Goal: Task Accomplishment & Management: Manage account settings

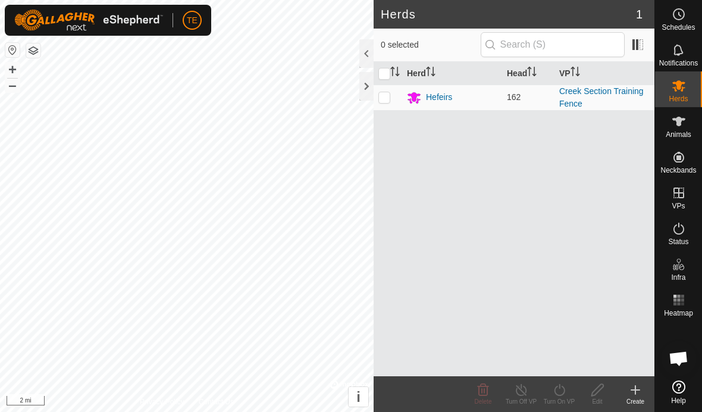
scroll to position [607, 0]
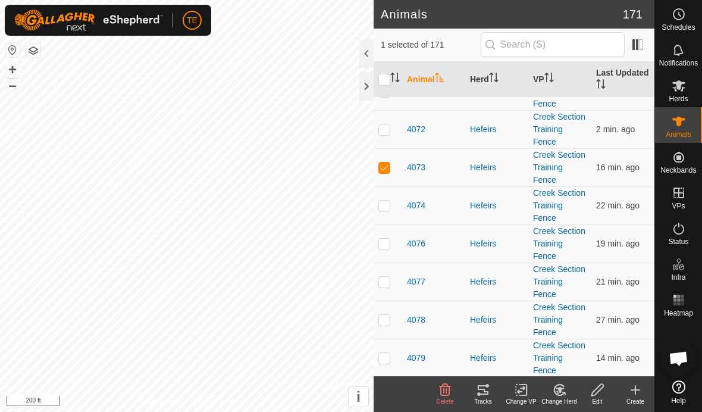
scroll to position [1927, 0]
click at [383, 167] on p-checkbox at bounding box center [385, 169] width 12 height 10
checkbox input "false"
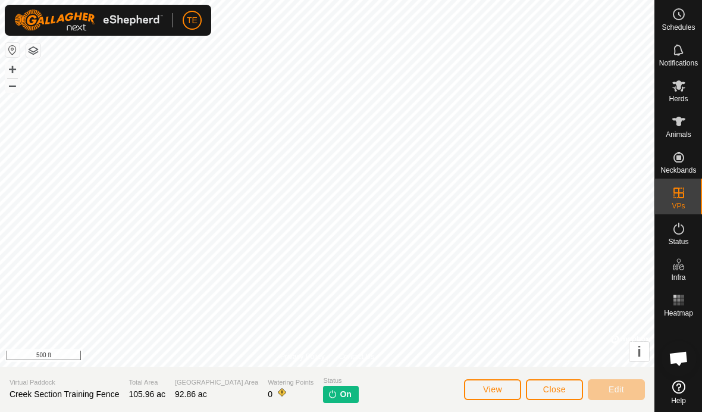
click at [552, 392] on span "Close" at bounding box center [554, 390] width 23 height 10
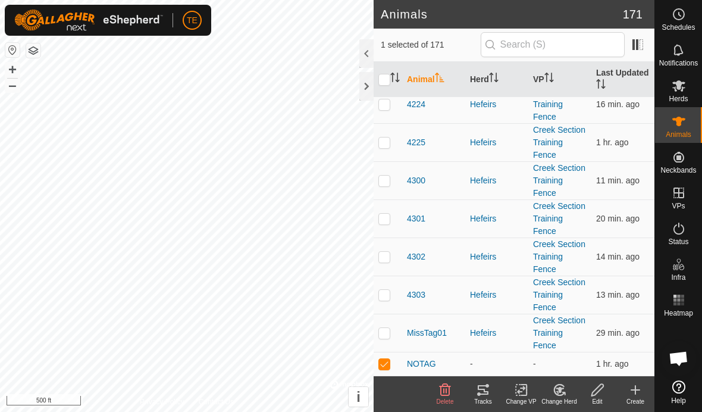
scroll to position [6133, 0]
click at [486, 361] on div "-" at bounding box center [497, 364] width 54 height 13
click at [559, 389] on icon at bounding box center [560, 389] width 8 height 6
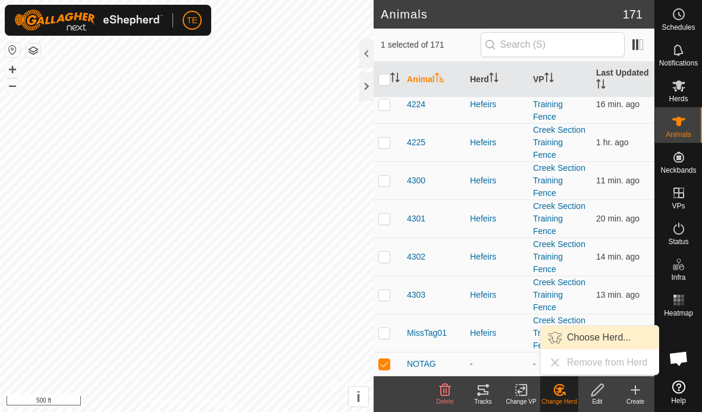
click at [605, 337] on span "Choose Herd..." at bounding box center [599, 337] width 64 height 14
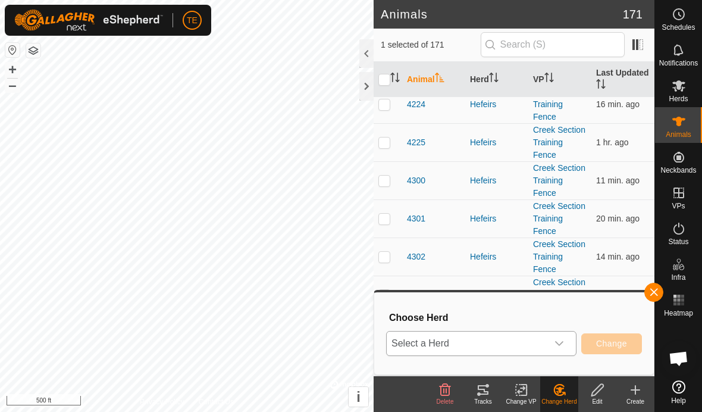
click at [558, 346] on icon "dropdown trigger" at bounding box center [560, 344] width 10 height 10
click at [466, 317] on li "Hefeirs" at bounding box center [482, 317] width 189 height 30
click at [615, 343] on span "Change" at bounding box center [611, 344] width 31 height 10
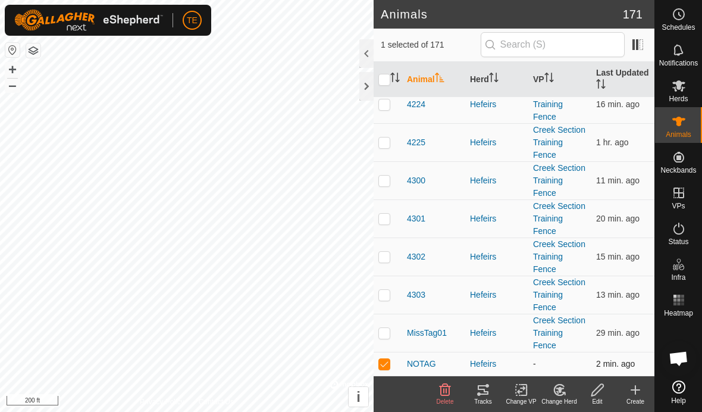
click at [387, 364] on p-checkbox at bounding box center [385, 364] width 12 height 10
checkbox input "false"
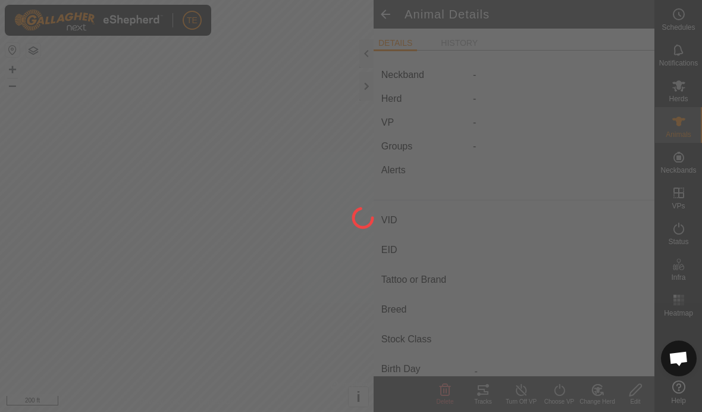
type input "NOTAG"
type input "-"
type input "BLACK"
type input "-"
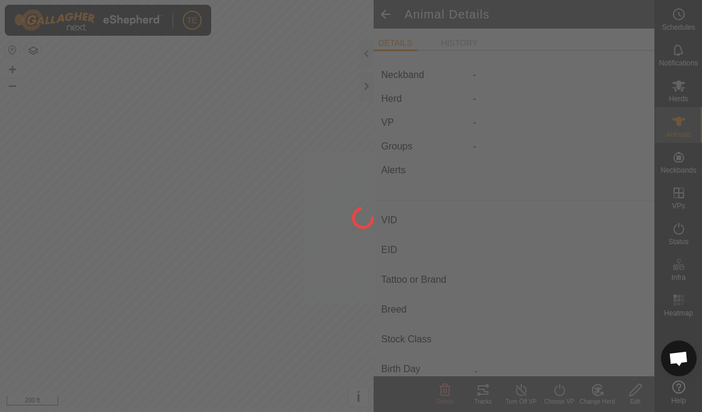
type input "0 kg"
type input "-"
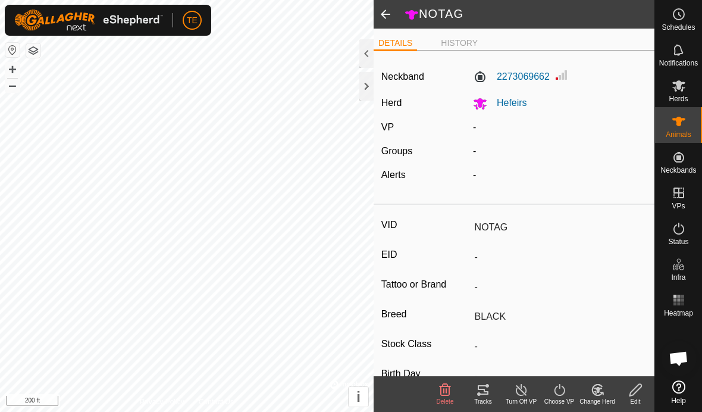
click at [385, 13] on span at bounding box center [386, 14] width 24 height 29
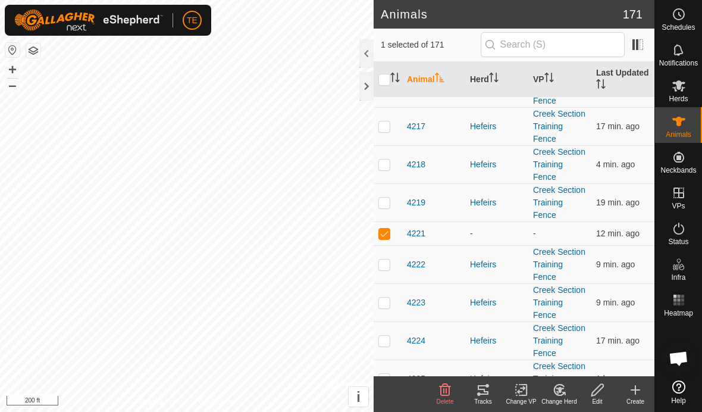
scroll to position [5912, 0]
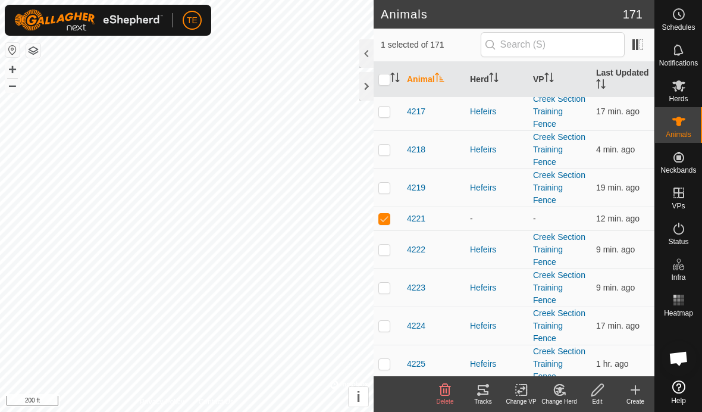
click at [560, 392] on icon at bounding box center [560, 389] width 8 height 6
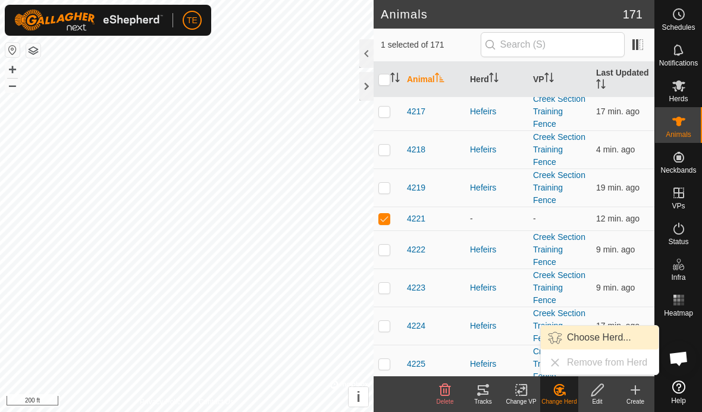
click at [592, 335] on span "Choose Herd..." at bounding box center [599, 337] width 64 height 14
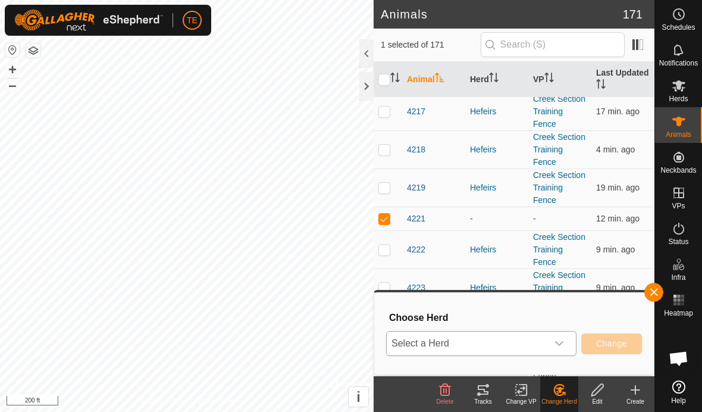
click at [572, 339] on p-select "Select a Herd" at bounding box center [481, 343] width 190 height 25
click at [480, 318] on li "Hefeirs" at bounding box center [482, 317] width 189 height 30
click at [614, 345] on span "Change" at bounding box center [611, 344] width 31 height 10
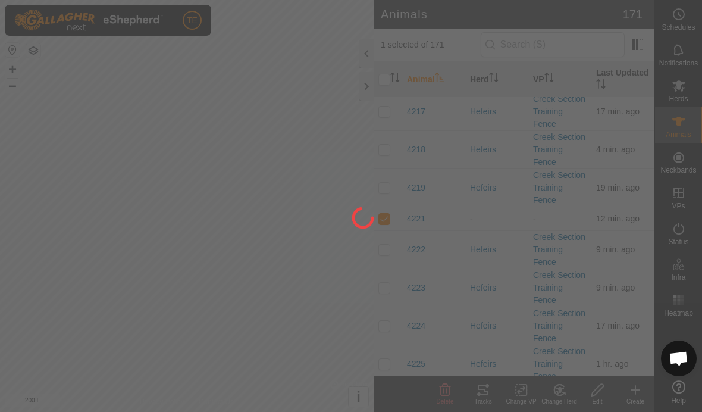
checkbox input "false"
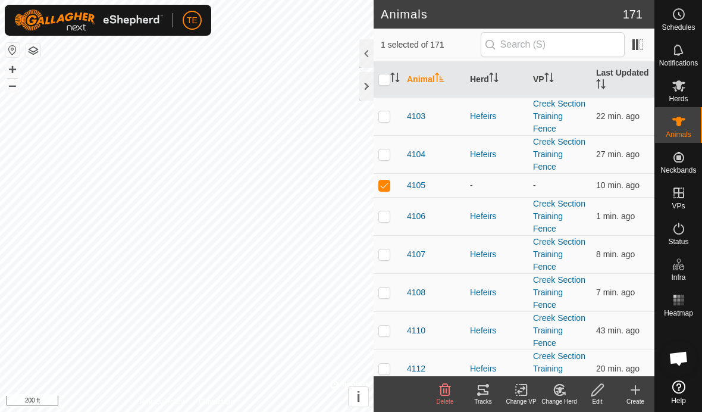
scroll to position [2869, 0]
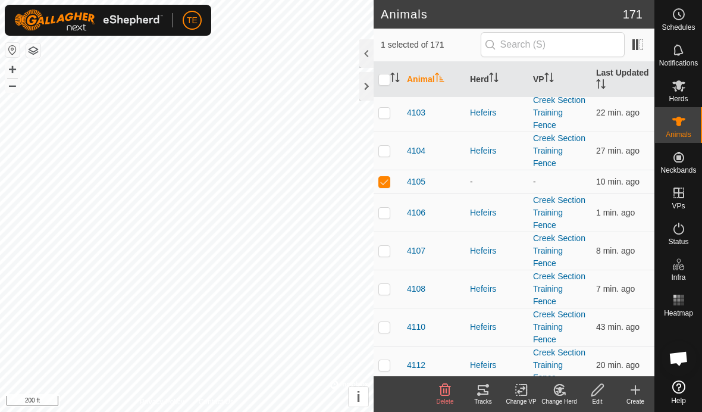
click at [559, 388] on icon at bounding box center [560, 389] width 8 height 6
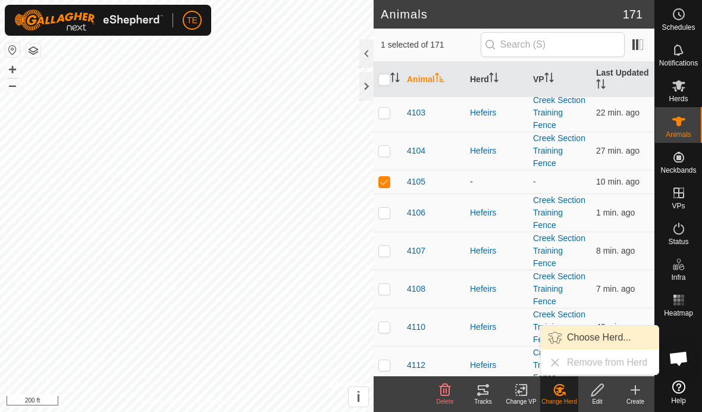
click at [590, 335] on span "Choose Herd..." at bounding box center [599, 337] width 64 height 14
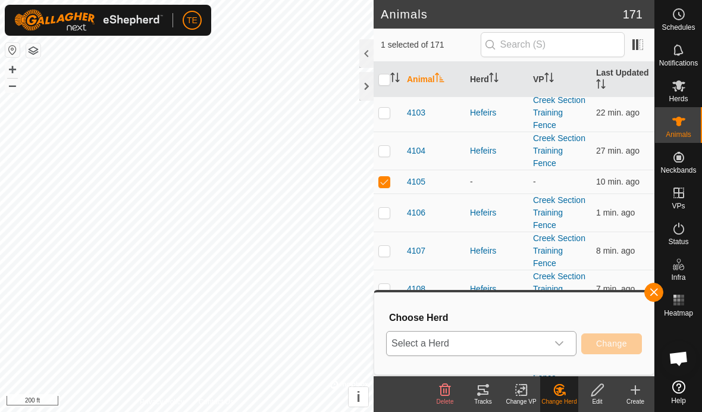
click at [560, 340] on icon "dropdown trigger" at bounding box center [560, 344] width 10 height 10
click at [461, 314] on li "Hefeirs" at bounding box center [482, 317] width 189 height 30
click at [613, 342] on span "Change" at bounding box center [611, 344] width 31 height 10
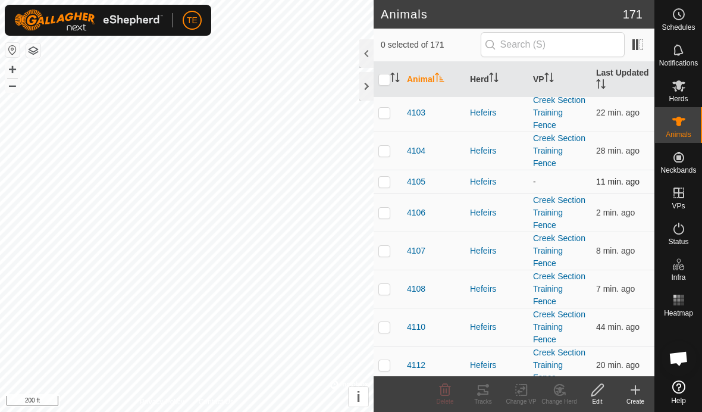
click at [563, 179] on td "-" at bounding box center [560, 182] width 63 height 24
click at [383, 185] on p-checkbox at bounding box center [385, 182] width 12 height 10
checkbox input "true"
click at [523, 388] on icon at bounding box center [521, 390] width 8 height 8
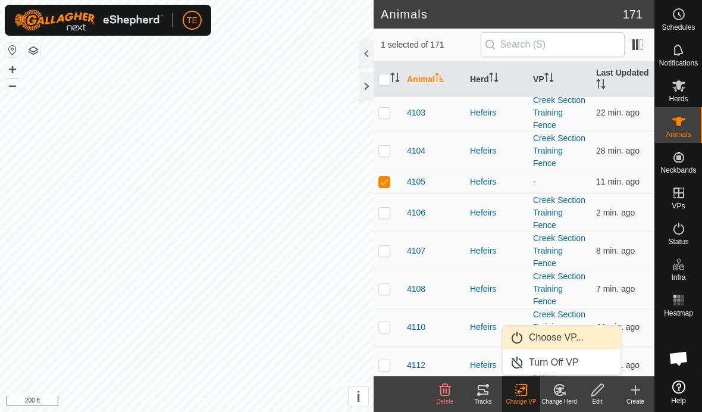
click at [569, 335] on span "Choose VP..." at bounding box center [556, 337] width 55 height 14
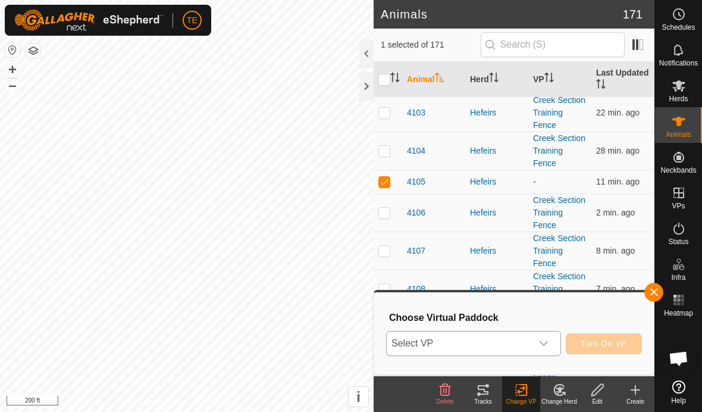
click at [540, 344] on icon "dropdown trigger" at bounding box center [544, 344] width 10 height 10
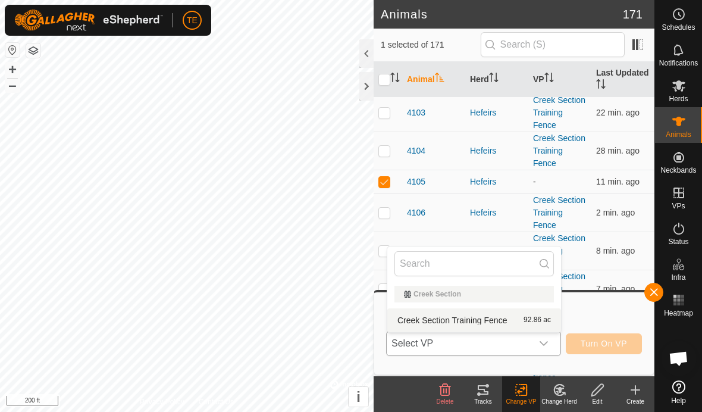
click at [476, 314] on div "Creek Section Training Fence 92.86 ac" at bounding box center [475, 320] width 160 height 14
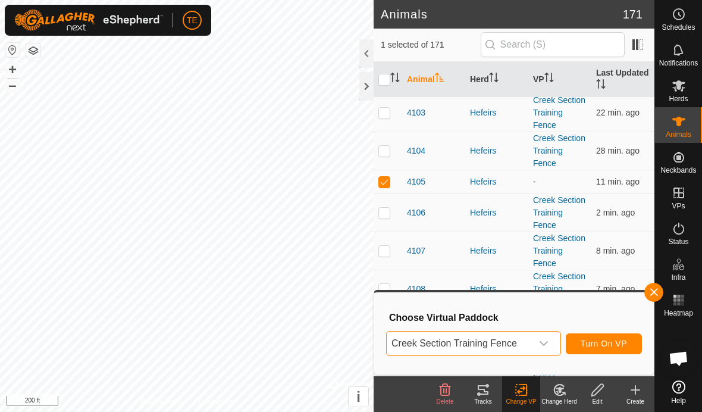
click at [602, 343] on span "Turn On VP" at bounding box center [604, 344] width 46 height 10
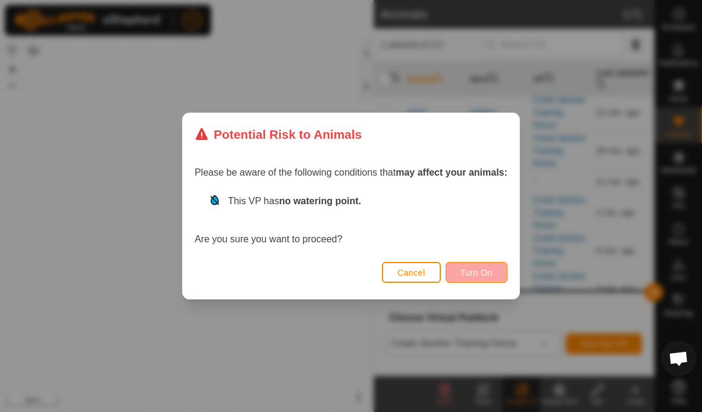
click at [485, 270] on span "Turn On" at bounding box center [477, 273] width 32 height 10
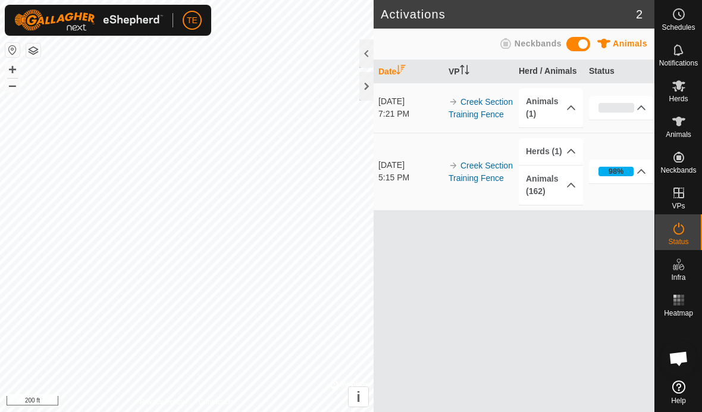
click at [457, 27] on header "Activations 2" at bounding box center [514, 14] width 281 height 29
click at [361, 85] on div at bounding box center [367, 86] width 14 height 29
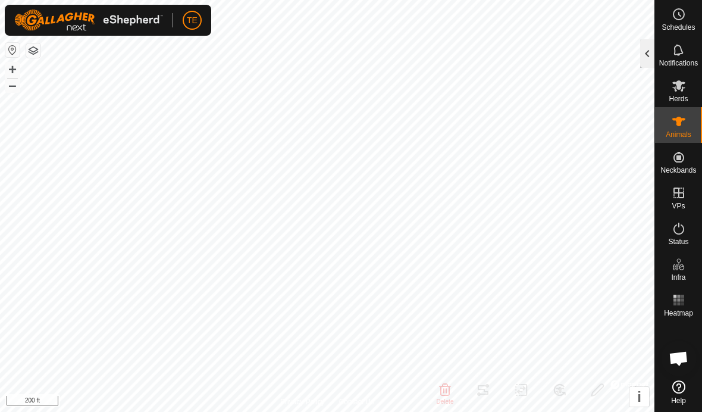
click at [646, 55] on div at bounding box center [647, 53] width 14 height 29
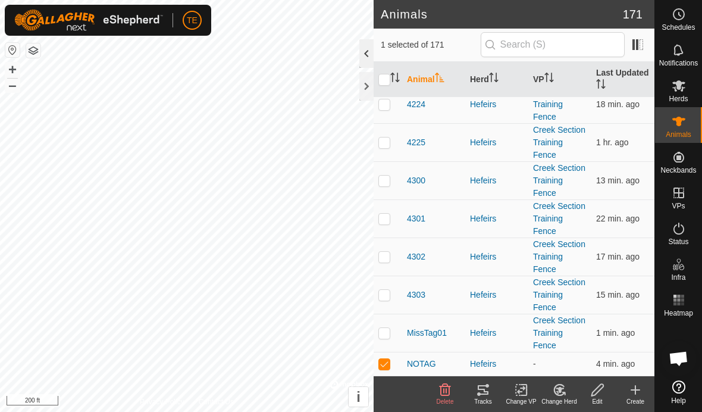
scroll to position [6161, 0]
click at [523, 360] on div "Hefeirs" at bounding box center [497, 364] width 54 height 13
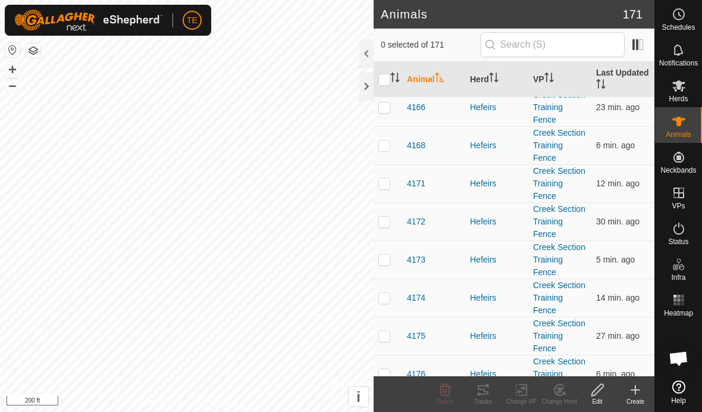
checkbox input "true"
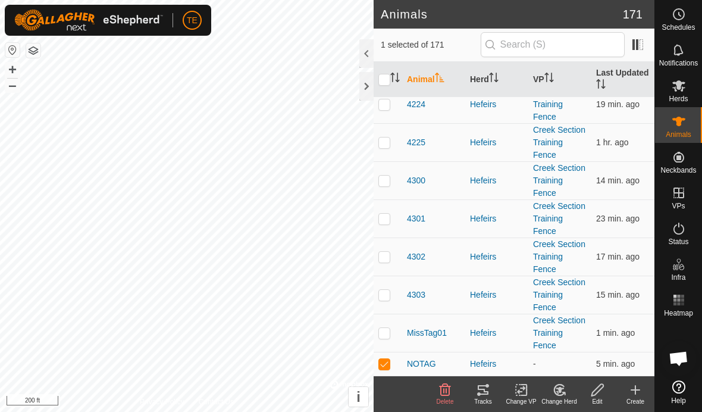
scroll to position [6161, 0]
click at [559, 390] on icon at bounding box center [560, 389] width 8 height 6
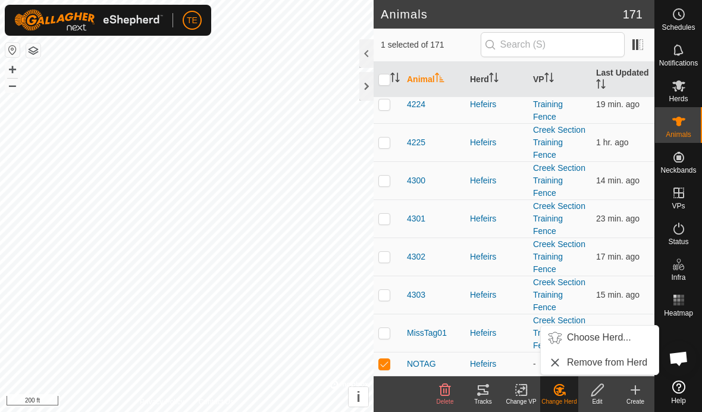
click at [515, 386] on icon at bounding box center [521, 390] width 15 height 14
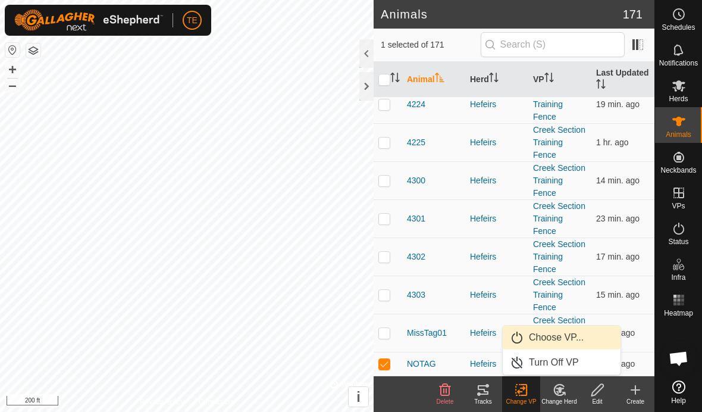
click at [565, 337] on span "Choose VP..." at bounding box center [556, 337] width 55 height 14
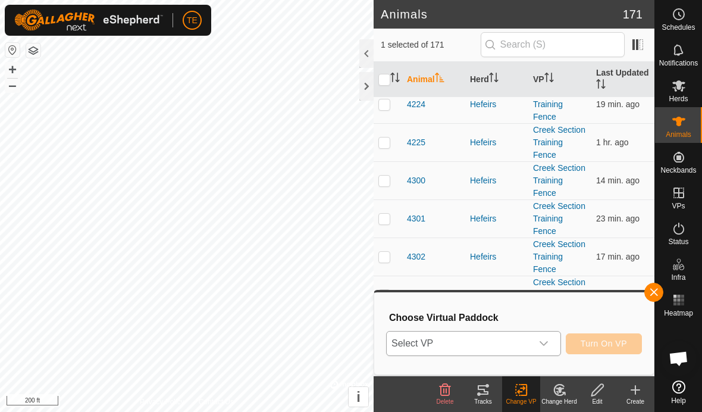
click at [546, 336] on div "dropdown trigger" at bounding box center [544, 344] width 24 height 24
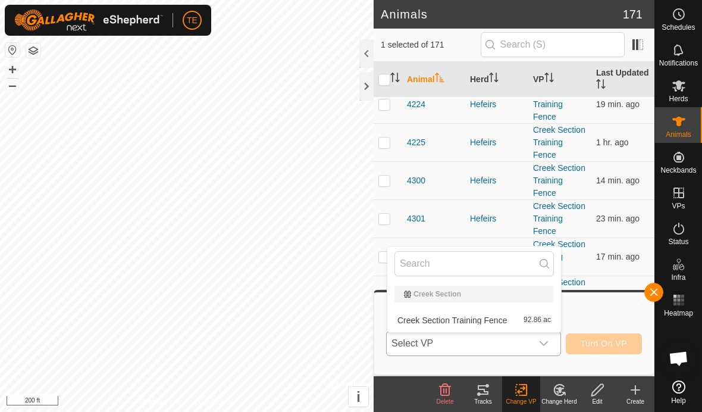
click at [490, 318] on span "Creek Section Training Fence" at bounding box center [453, 320] width 110 height 8
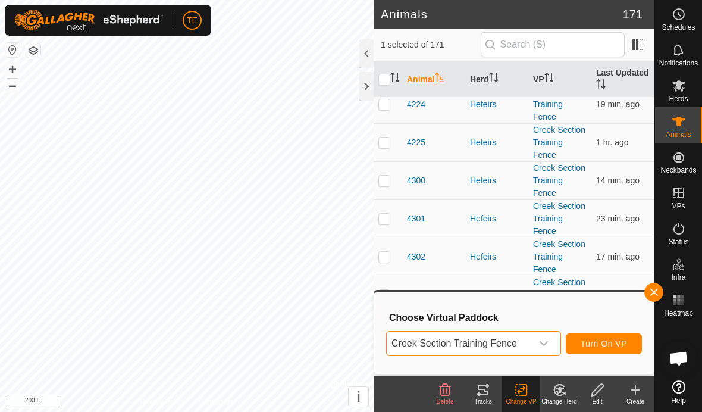
click at [598, 339] on span "Turn On VP" at bounding box center [604, 344] width 46 height 10
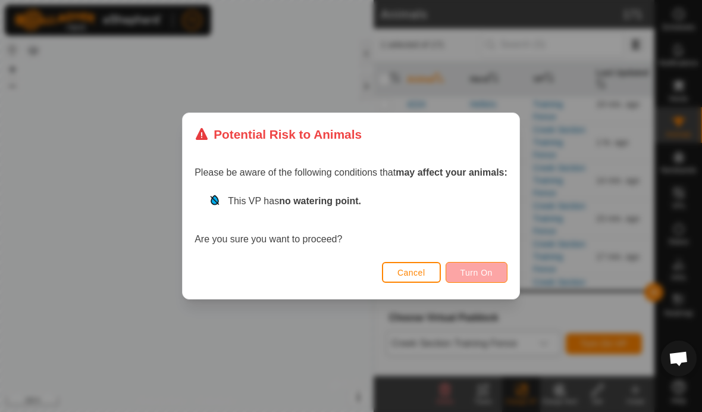
click at [482, 271] on span "Turn On" at bounding box center [477, 273] width 32 height 10
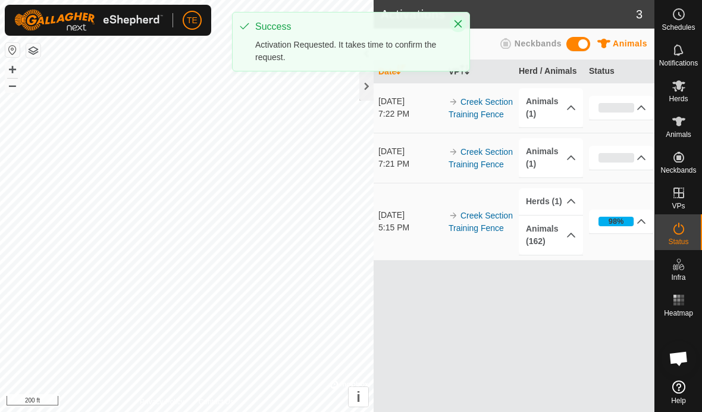
click at [455, 23] on icon "Close" at bounding box center [459, 24] width 10 height 10
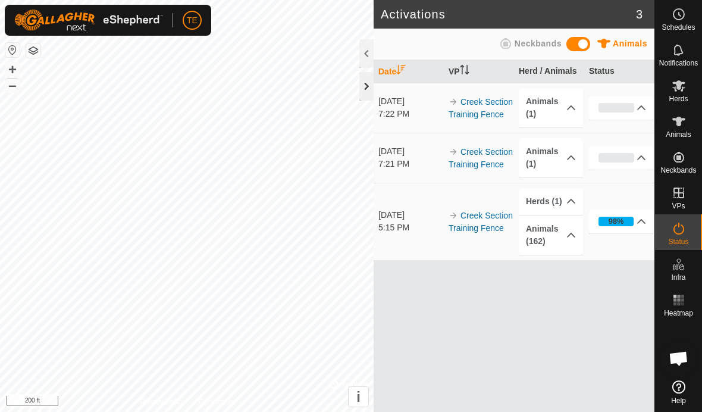
click at [362, 82] on div at bounding box center [367, 86] width 14 height 29
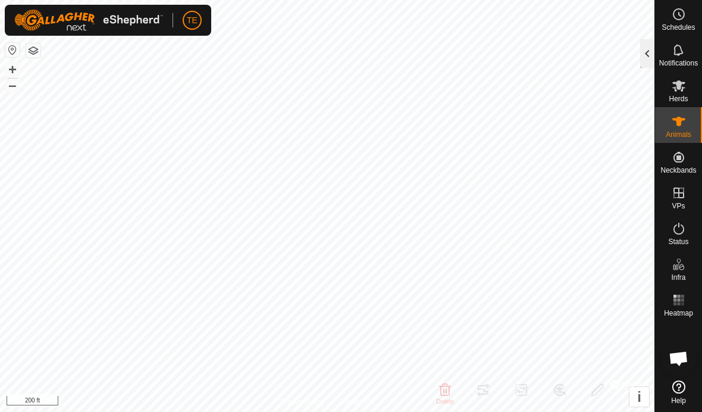
click at [646, 52] on div at bounding box center [647, 53] width 14 height 29
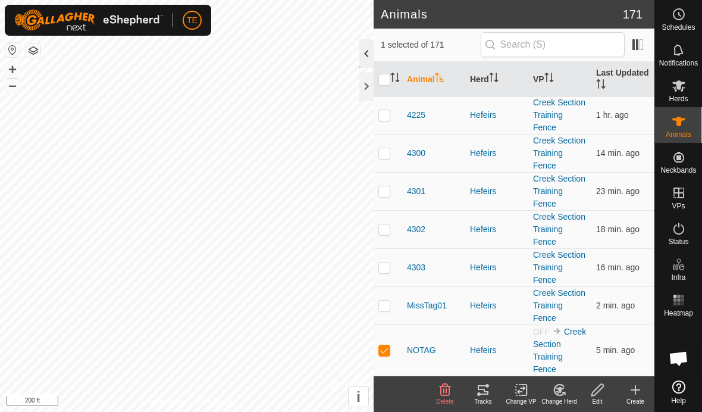
scroll to position [6188, 0]
click at [552, 349] on link "Creek Section Training Fence" at bounding box center [559, 350] width 53 height 47
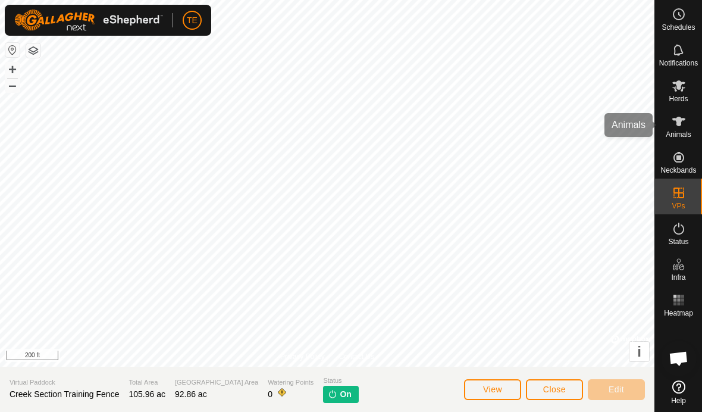
click at [676, 124] on icon at bounding box center [679, 121] width 14 height 14
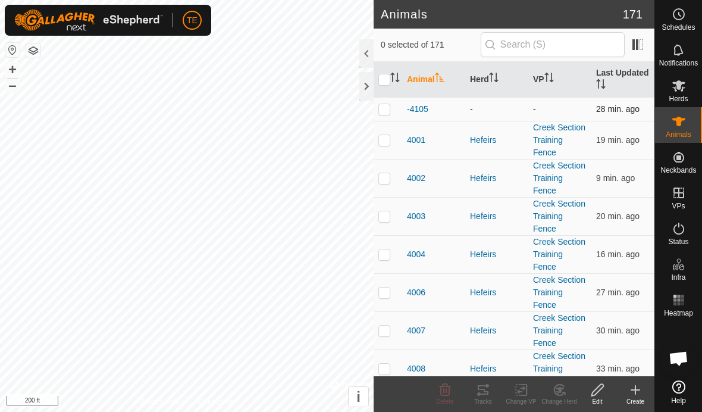
click at [490, 108] on div "-" at bounding box center [497, 109] width 54 height 13
click at [385, 107] on p-checkbox at bounding box center [385, 109] width 12 height 10
click at [558, 386] on icon at bounding box center [559, 390] width 15 height 14
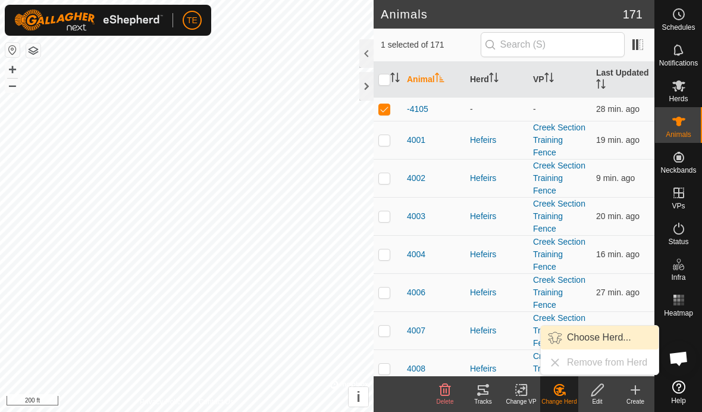
click at [607, 341] on span "Choose Herd..." at bounding box center [599, 337] width 64 height 14
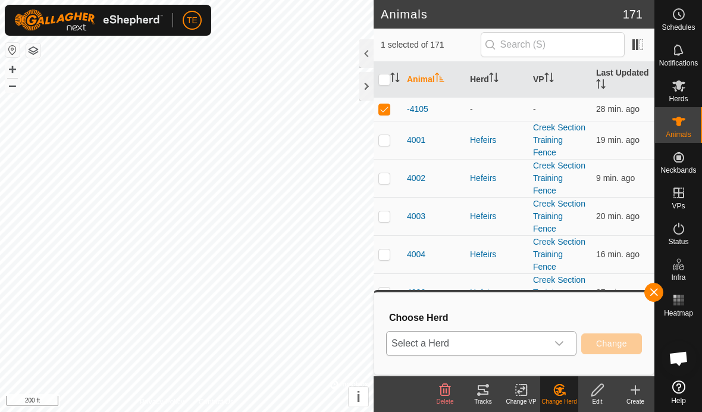
click at [559, 349] on div "dropdown trigger" at bounding box center [560, 344] width 24 height 24
click at [467, 309] on li "Hefeirs" at bounding box center [482, 317] width 189 height 30
click at [615, 343] on span "Change" at bounding box center [611, 344] width 31 height 10
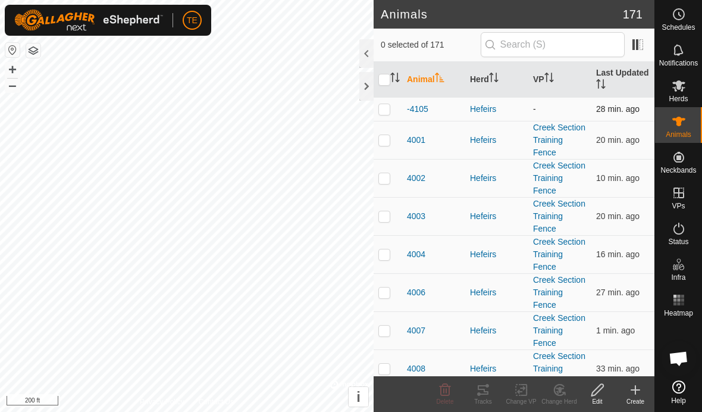
click at [381, 111] on p-checkbox at bounding box center [385, 109] width 12 height 10
checkbox input "true"
click at [526, 391] on icon at bounding box center [521, 390] width 15 height 14
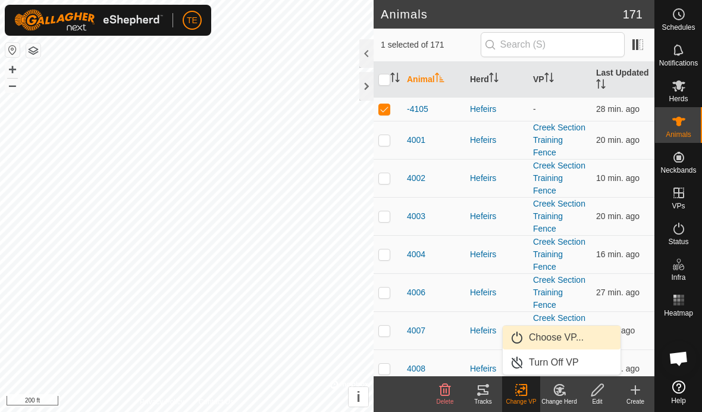
click at [564, 333] on span "Choose VP..." at bounding box center [556, 337] width 55 height 14
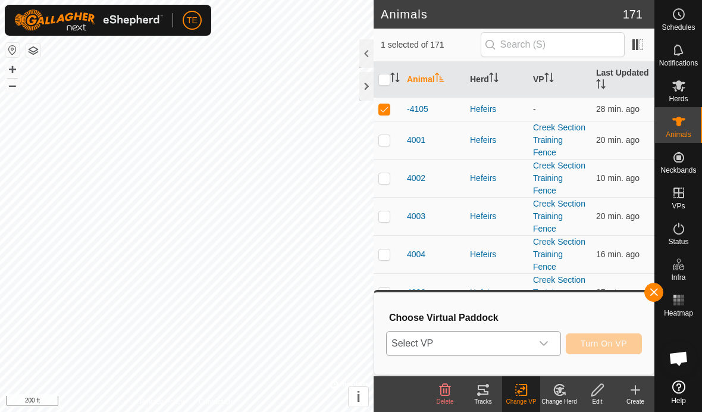
click at [541, 347] on icon "dropdown trigger" at bounding box center [544, 344] width 10 height 10
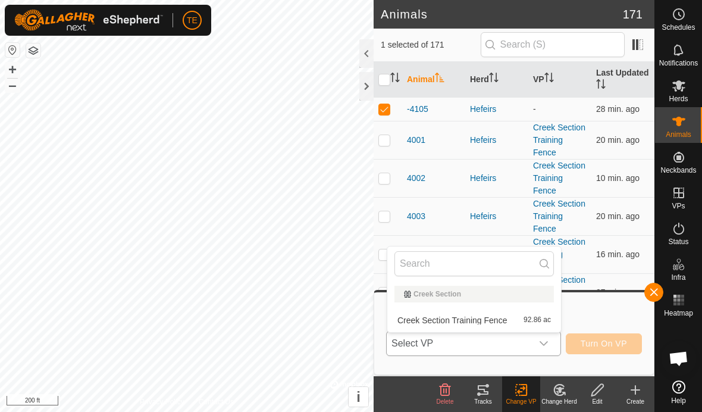
click at [501, 316] on span "Creek Section Training Fence" at bounding box center [453, 320] width 110 height 8
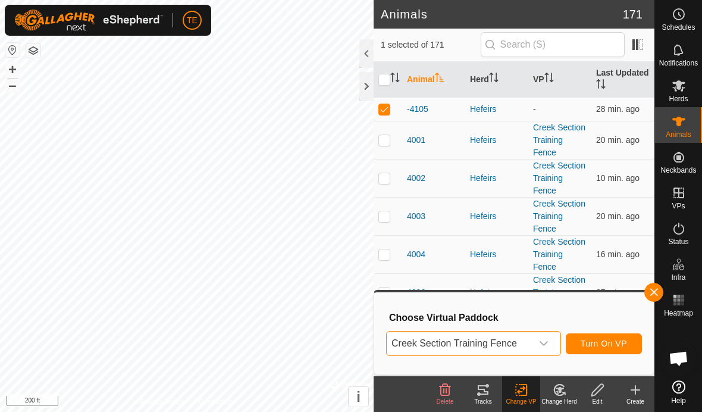
click at [609, 339] on span "Turn On VP" at bounding box center [604, 344] width 46 height 10
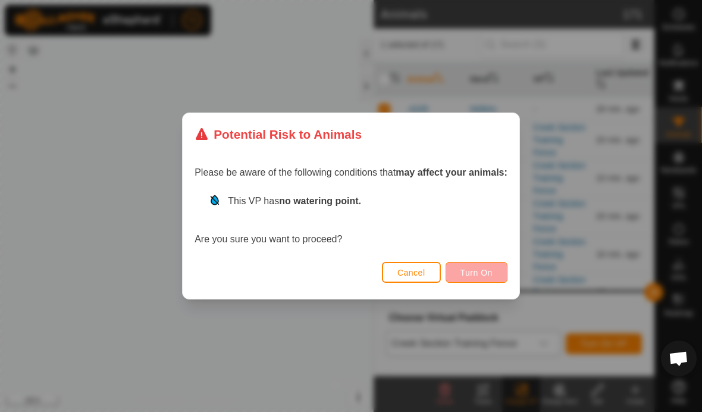
click at [479, 269] on span "Turn On" at bounding box center [477, 273] width 32 height 10
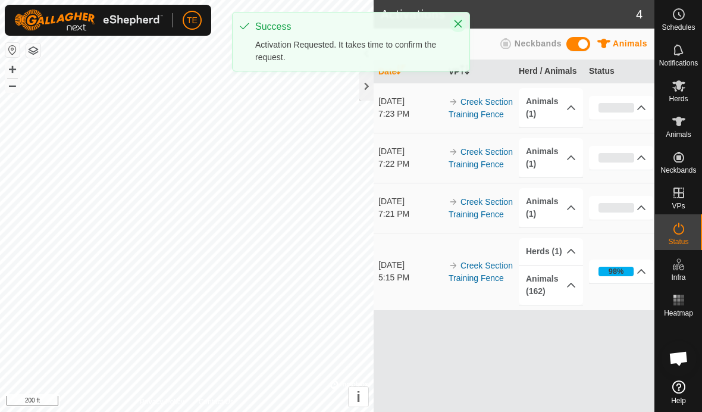
click at [458, 27] on icon "Close" at bounding box center [459, 24] width 10 height 10
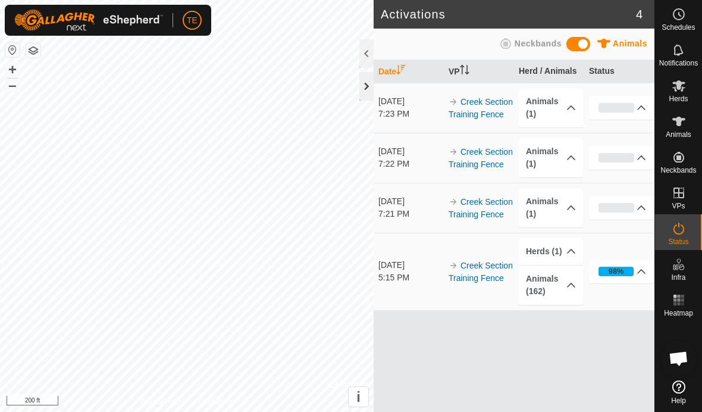
click at [367, 85] on div at bounding box center [367, 86] width 14 height 29
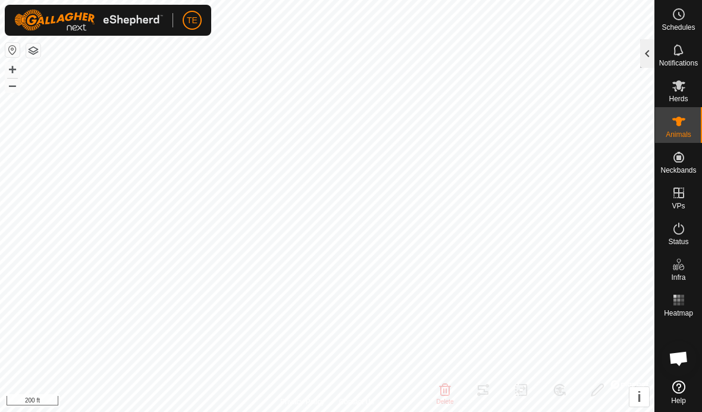
click at [645, 54] on div at bounding box center [647, 53] width 14 height 29
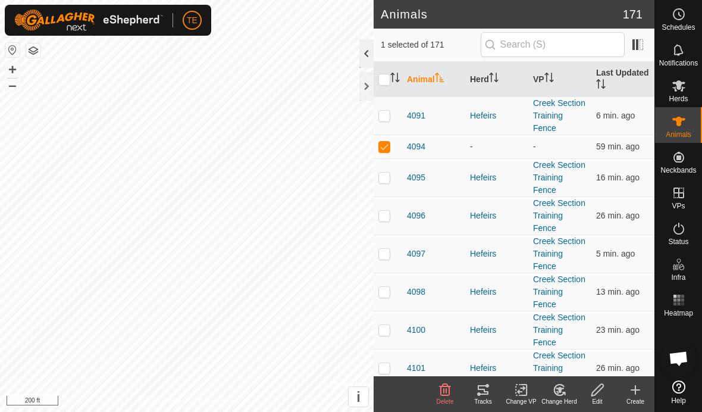
scroll to position [2546, 0]
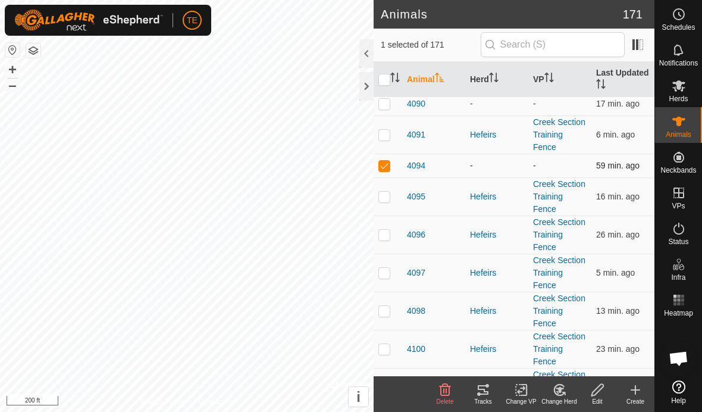
click at [502, 163] on div "-" at bounding box center [497, 166] width 54 height 13
click at [561, 389] on icon at bounding box center [560, 389] width 8 height 6
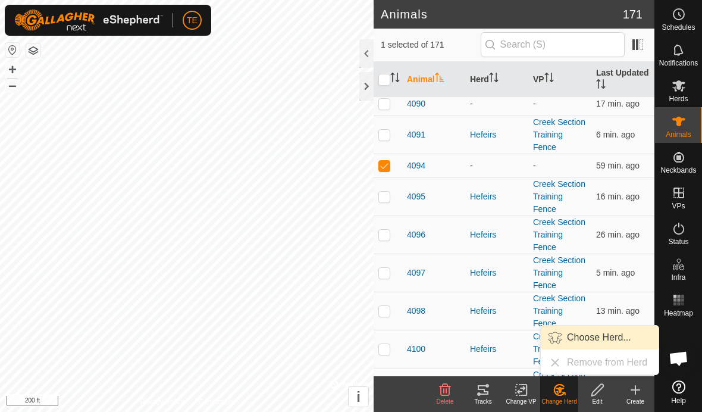
click at [592, 339] on span "Choose Herd..." at bounding box center [599, 337] width 64 height 14
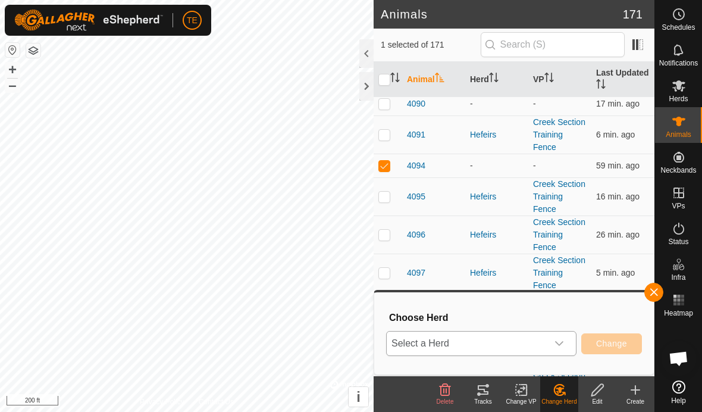
click at [546, 334] on span "Select a Herd" at bounding box center [467, 344] width 161 height 24
click at [454, 312] on li "Hefeirs" at bounding box center [482, 317] width 189 height 30
click at [616, 344] on span "Change" at bounding box center [611, 344] width 31 height 10
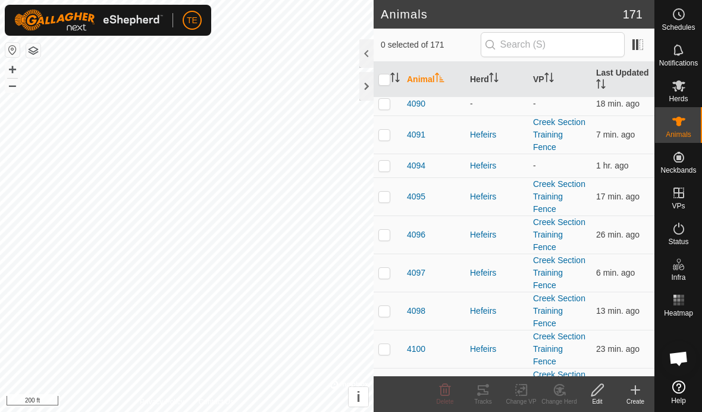
checkbox input "true"
click at [517, 387] on icon at bounding box center [521, 390] width 15 height 14
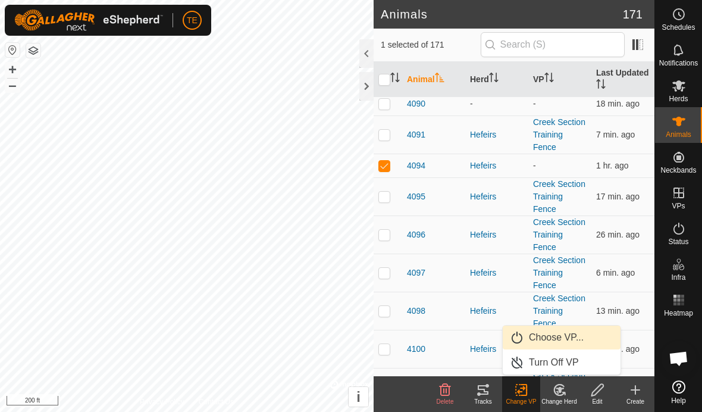
click at [565, 332] on span "Choose VP..." at bounding box center [556, 337] width 55 height 14
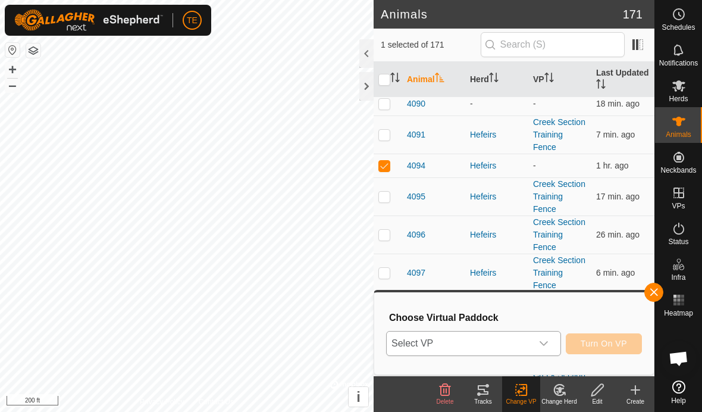
click at [538, 342] on div "dropdown trigger" at bounding box center [544, 344] width 24 height 24
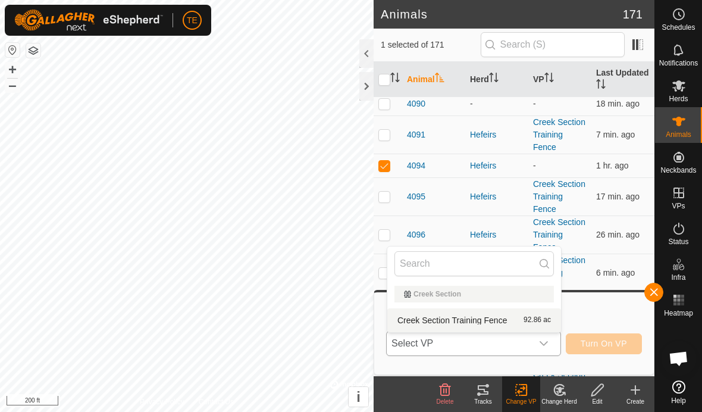
click at [461, 320] on span "Creek Section Training Fence" at bounding box center [453, 320] width 110 height 8
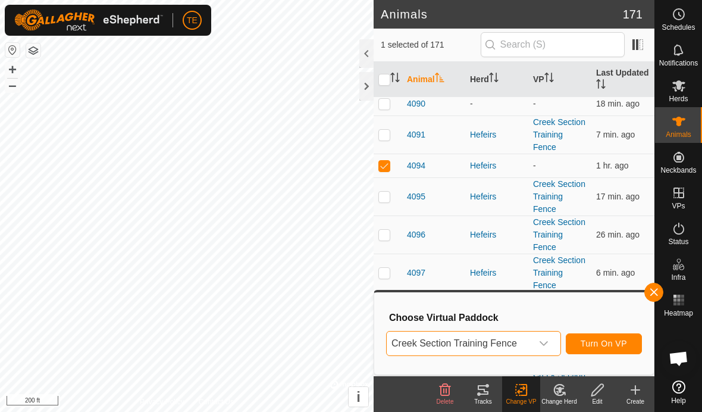
click at [610, 344] on span "Turn On VP" at bounding box center [604, 344] width 46 height 10
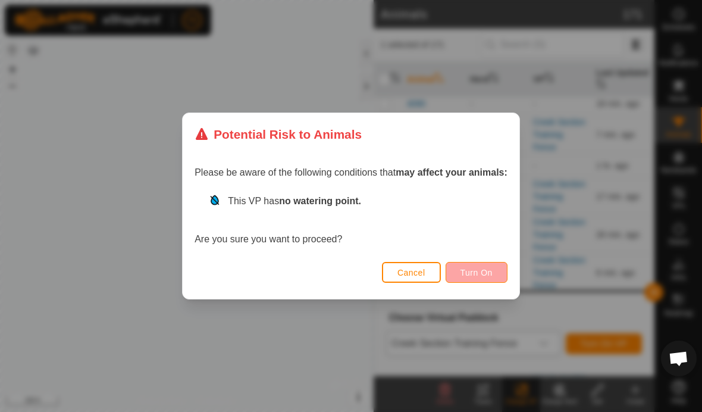
click at [486, 271] on span "Turn On" at bounding box center [477, 273] width 32 height 10
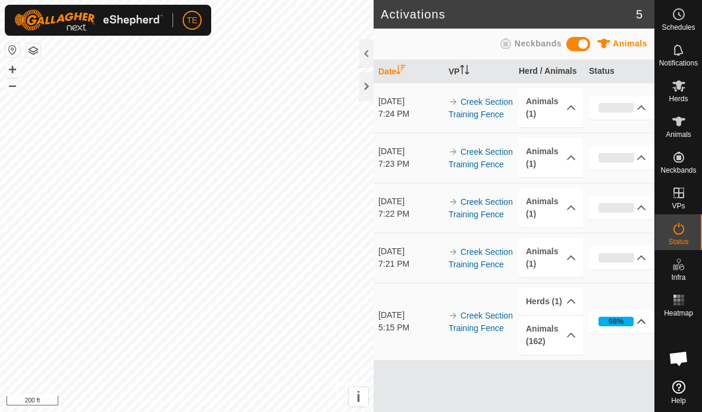
click at [642, 317] on icon at bounding box center [642, 322] width 10 height 10
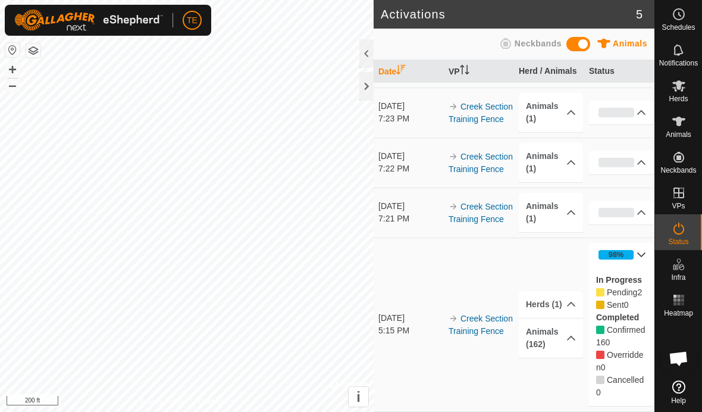
scroll to position [45, 0]
click at [567, 302] on icon at bounding box center [572, 305] width 10 height 10
click at [570, 285] on icon at bounding box center [572, 290] width 10 height 10
click at [574, 349] on icon at bounding box center [572, 354] width 10 height 10
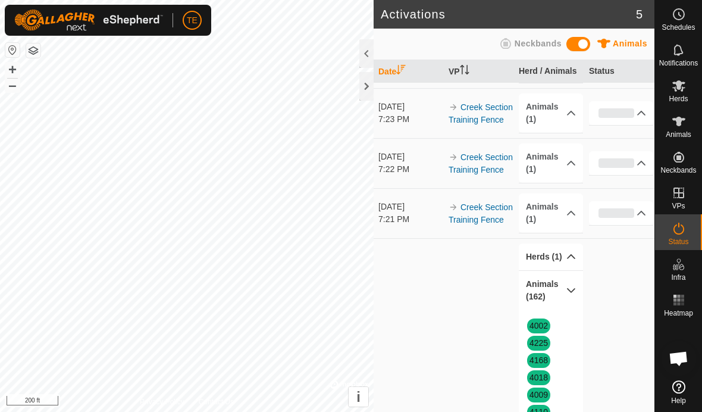
click at [573, 288] on icon at bounding box center [572, 291] width 10 height 10
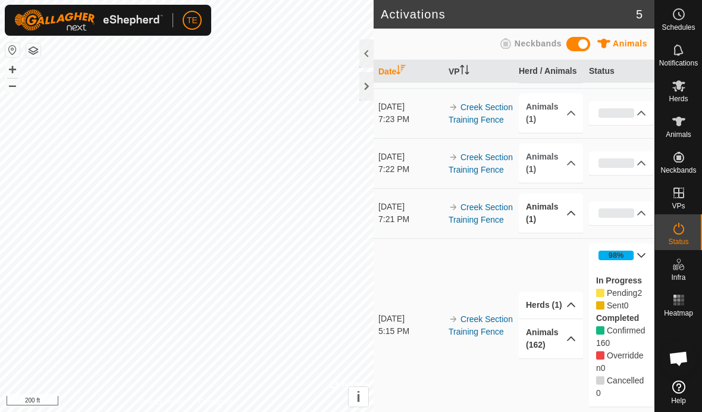
click at [563, 211] on p-accordion-header "Animals (1)" at bounding box center [551, 212] width 64 height 39
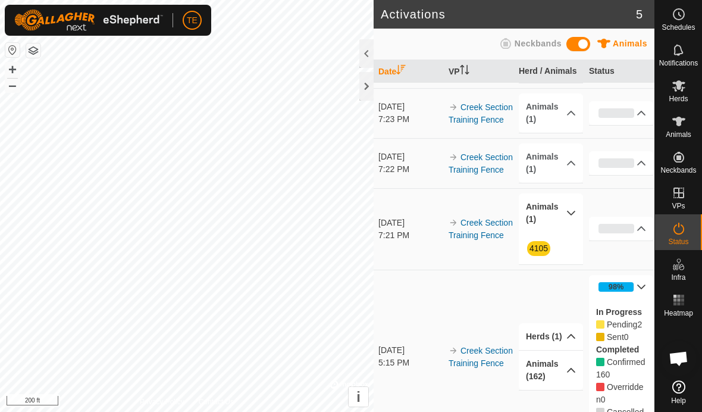
click at [569, 211] on icon at bounding box center [572, 213] width 8 height 5
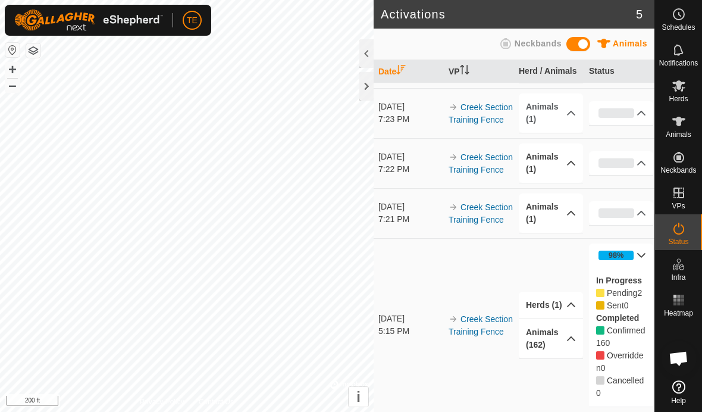
click at [567, 165] on icon at bounding box center [572, 163] width 10 height 10
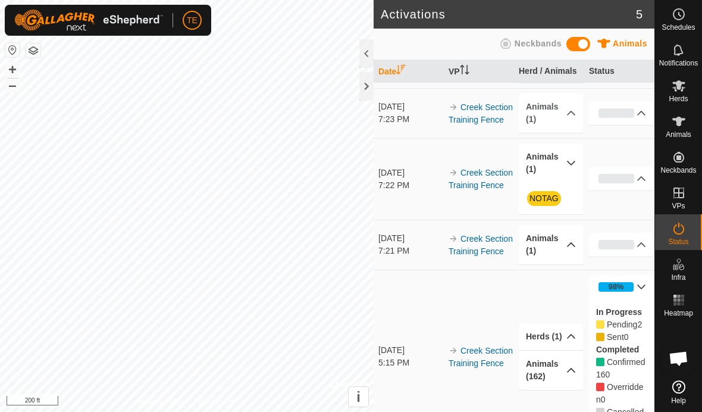
click at [574, 164] on icon at bounding box center [572, 163] width 10 height 10
click at [565, 113] on p-accordion-header "Animals (1)" at bounding box center [551, 112] width 64 height 39
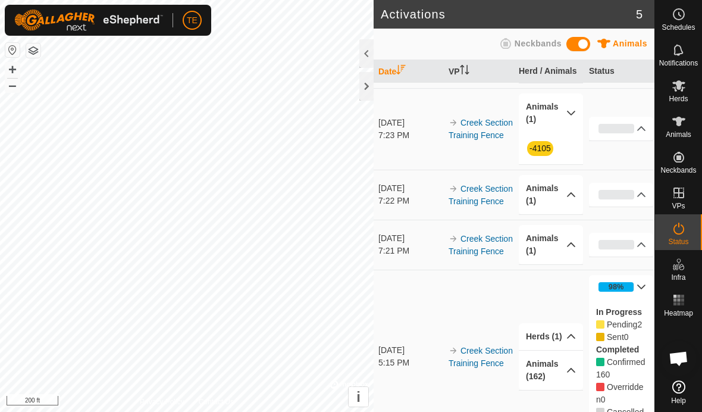
click at [570, 110] on icon at bounding box center [572, 113] width 10 height 10
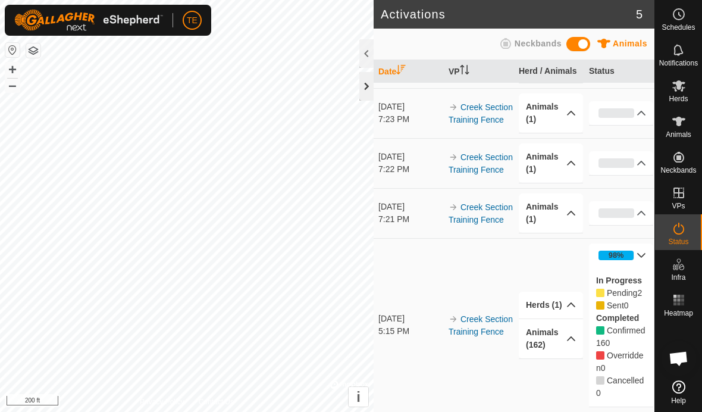
click at [362, 89] on div at bounding box center [367, 86] width 14 height 29
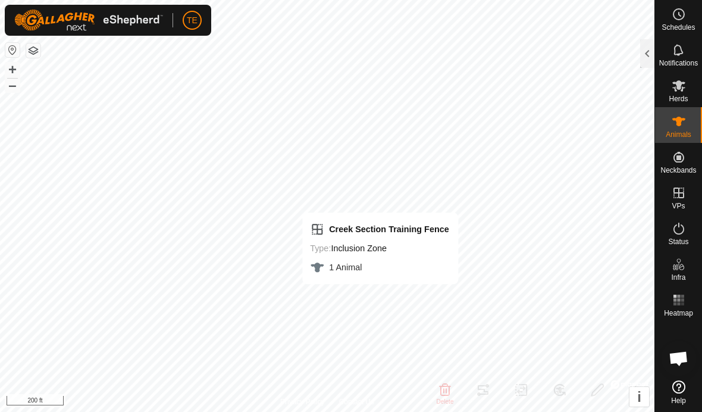
checkbox input "false"
click at [644, 51] on div at bounding box center [647, 53] width 14 height 29
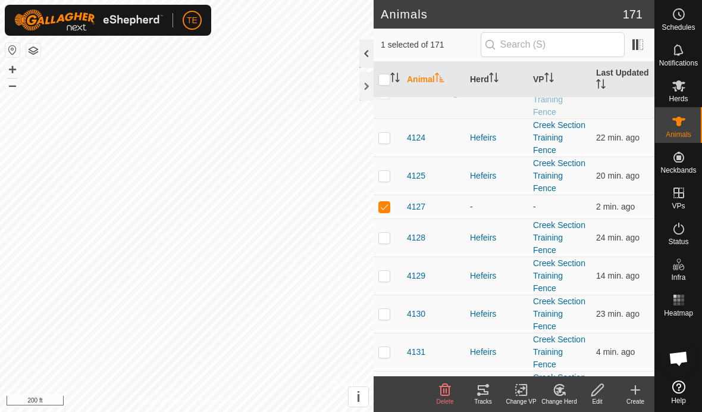
scroll to position [3399, 0]
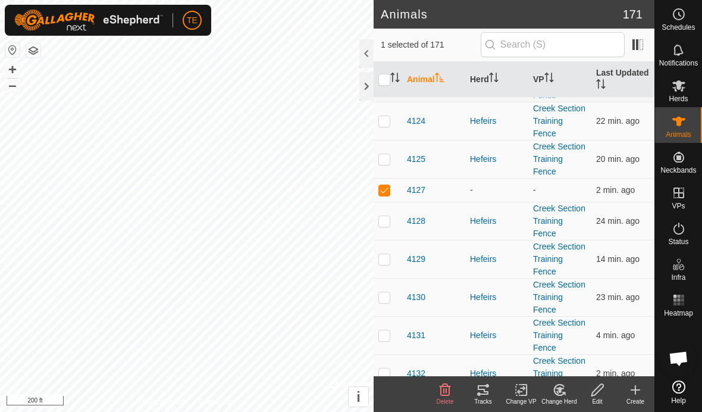
click at [560, 390] on icon at bounding box center [560, 389] width 8 height 6
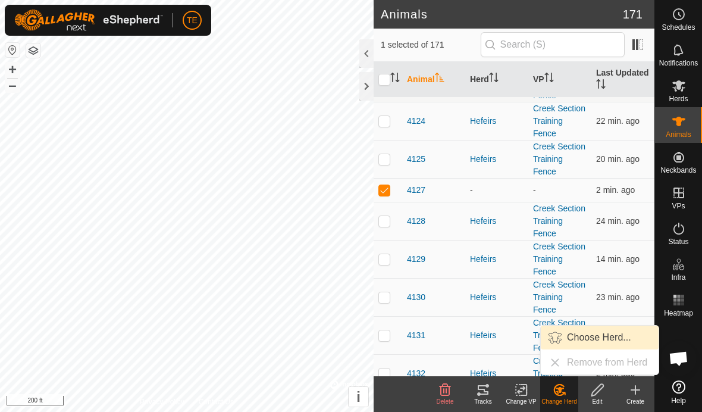
click at [605, 330] on link "Choose Herd..." at bounding box center [600, 338] width 118 height 24
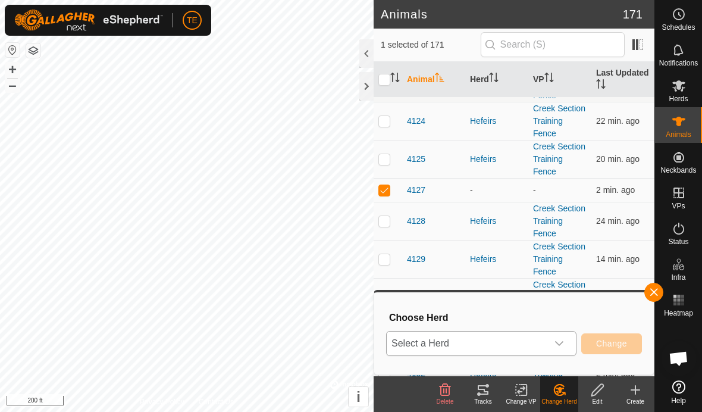
click at [553, 341] on div "dropdown trigger" at bounding box center [560, 344] width 24 height 24
click at [449, 308] on li "Hefeirs" at bounding box center [482, 317] width 189 height 30
click at [608, 340] on span "Change" at bounding box center [611, 344] width 31 height 10
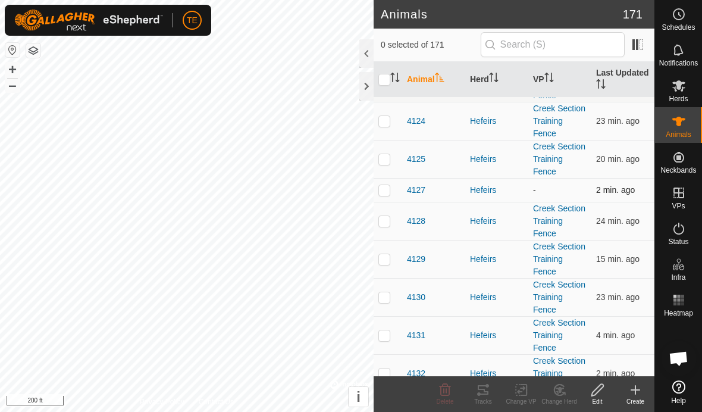
click at [392, 195] on td at bounding box center [388, 190] width 29 height 24
checkbox input "true"
click at [524, 391] on icon at bounding box center [521, 390] width 15 height 14
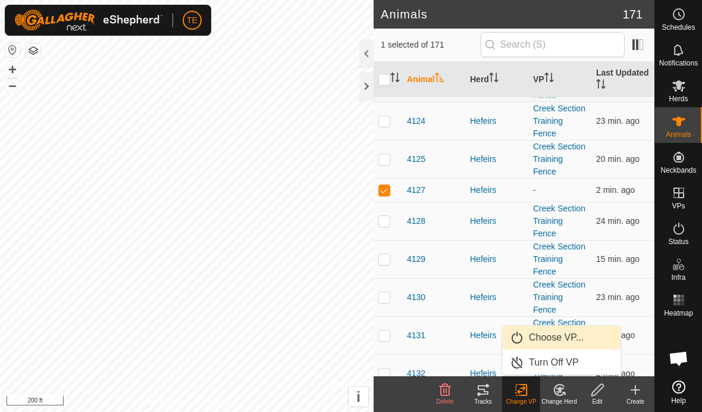
click at [564, 335] on span "Choose VP..." at bounding box center [556, 337] width 55 height 14
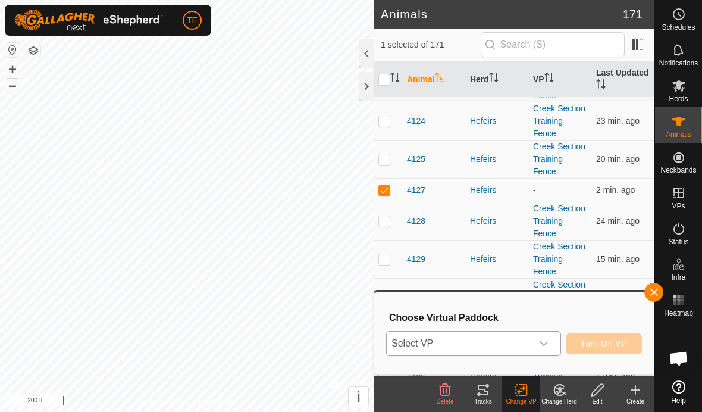
click at [552, 339] on div "dropdown trigger" at bounding box center [544, 344] width 24 height 24
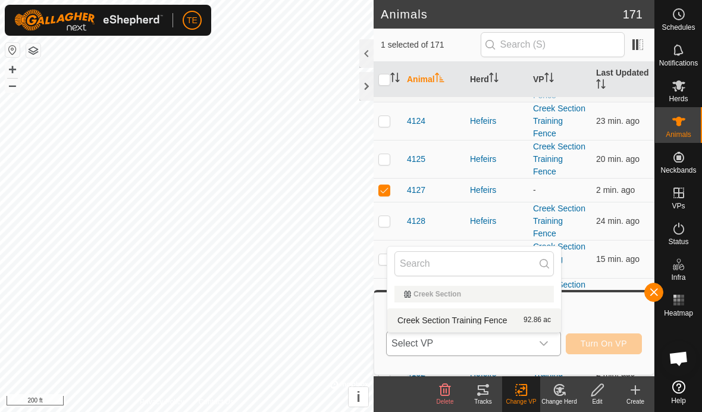
click at [493, 321] on span "Creek Section Training Fence" at bounding box center [453, 320] width 110 height 8
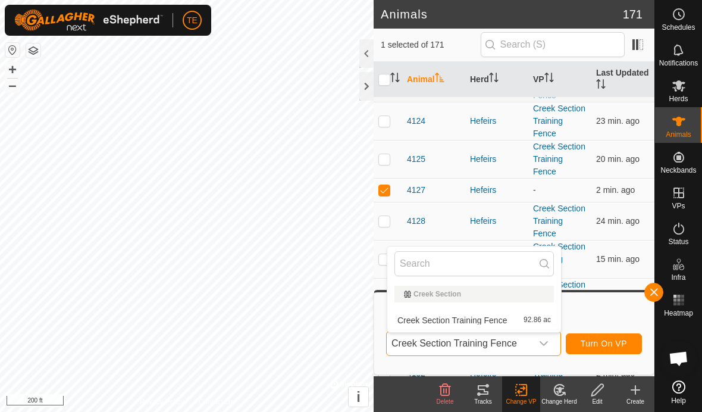
click at [489, 315] on h3 "Choose Virtual Paddock" at bounding box center [515, 317] width 253 height 11
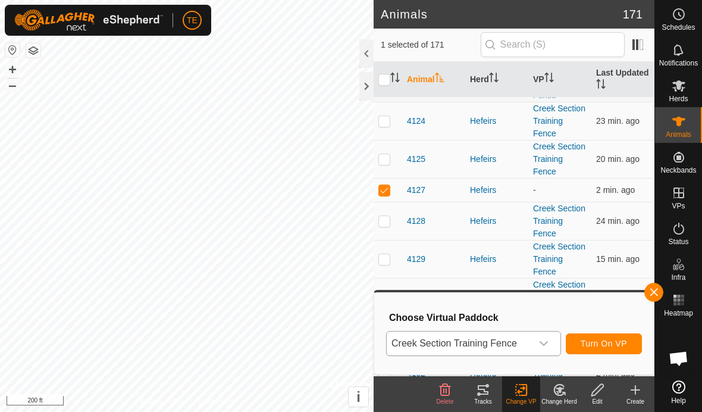
click at [608, 336] on button "Turn On VP" at bounding box center [604, 343] width 76 height 21
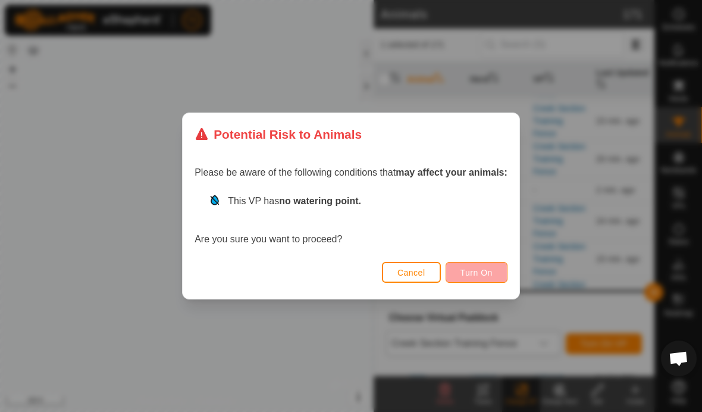
click at [480, 271] on span "Turn On" at bounding box center [477, 273] width 32 height 10
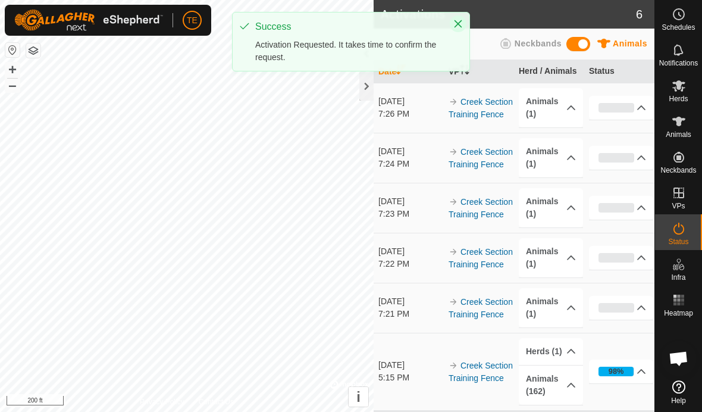
click at [459, 26] on icon "Close" at bounding box center [459, 24] width 10 height 10
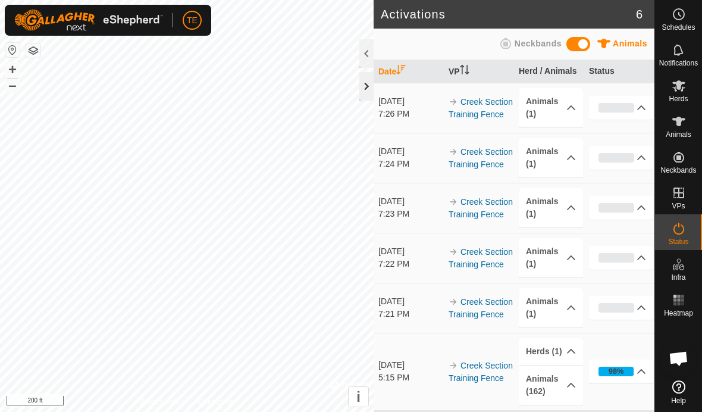
click at [368, 88] on div at bounding box center [367, 86] width 14 height 29
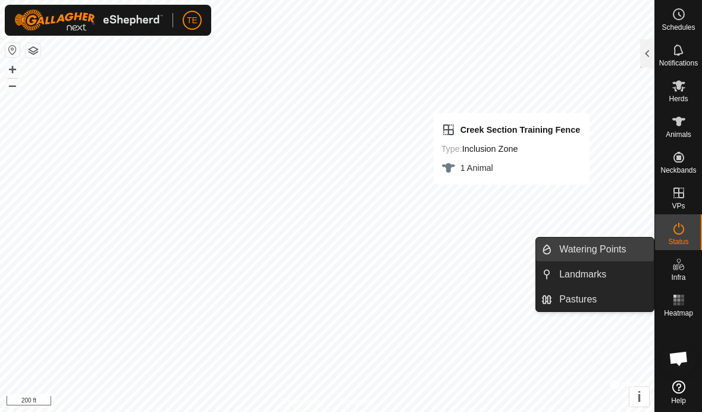
click at [552, 251] on link "Watering Points" at bounding box center [603, 250] width 102 height 24
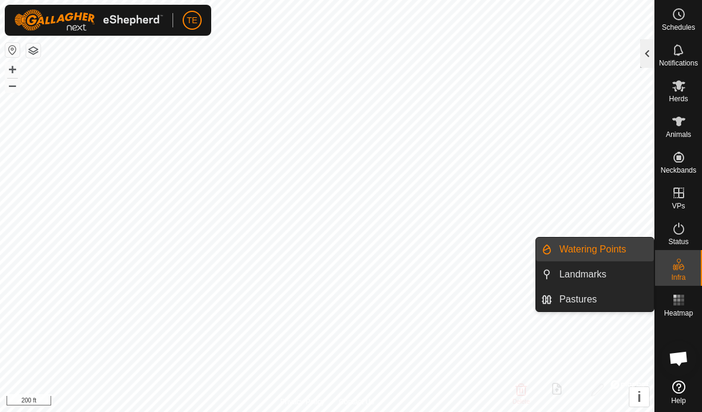
click at [650, 53] on div at bounding box center [647, 53] width 14 height 29
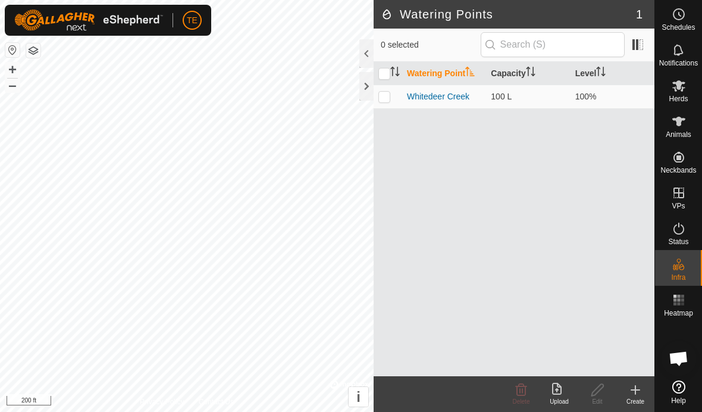
click at [637, 390] on icon at bounding box center [636, 390] width 14 height 14
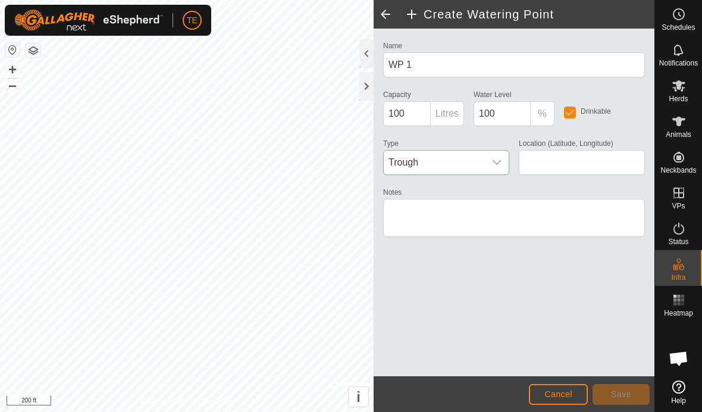
click at [491, 163] on div "dropdown trigger" at bounding box center [497, 163] width 24 height 24
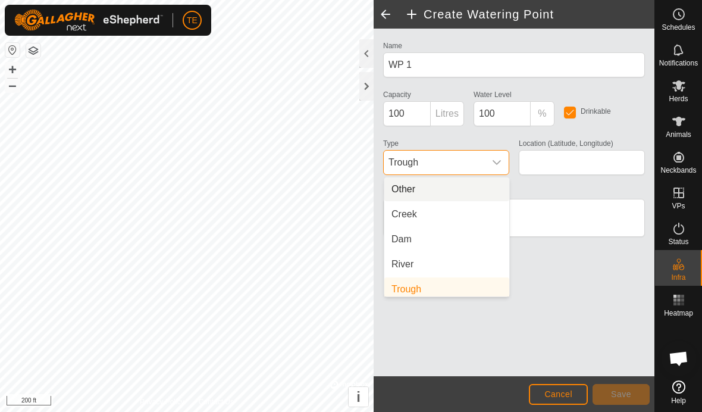
scroll to position [5, 0]
click at [423, 211] on li "Creek" at bounding box center [447, 210] width 125 height 24
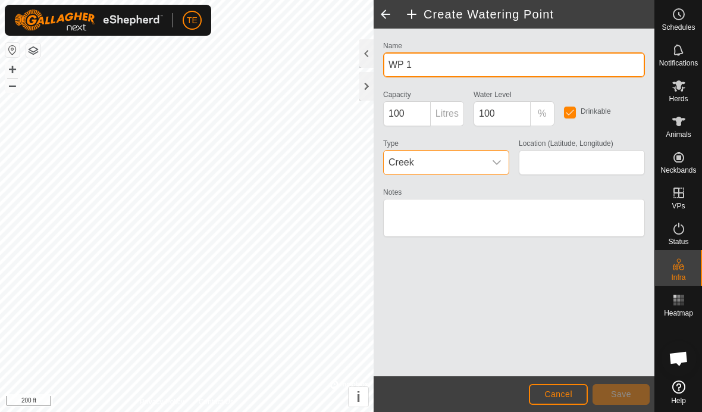
click at [430, 64] on input "WP 1" at bounding box center [514, 64] width 262 height 25
type input "W"
type input "Creek"
type input "35.710370, -101.121786"
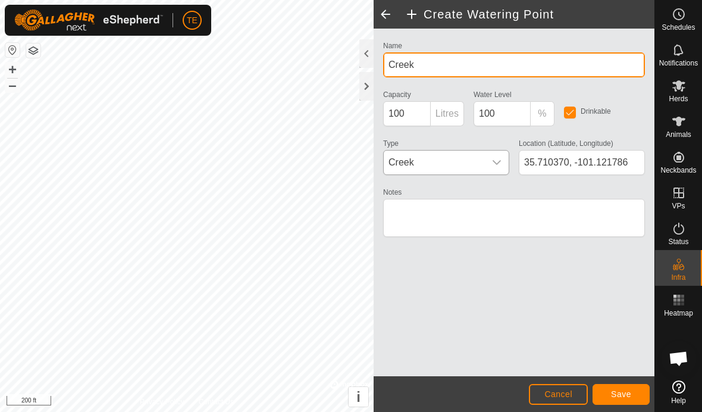
type input "Creek"
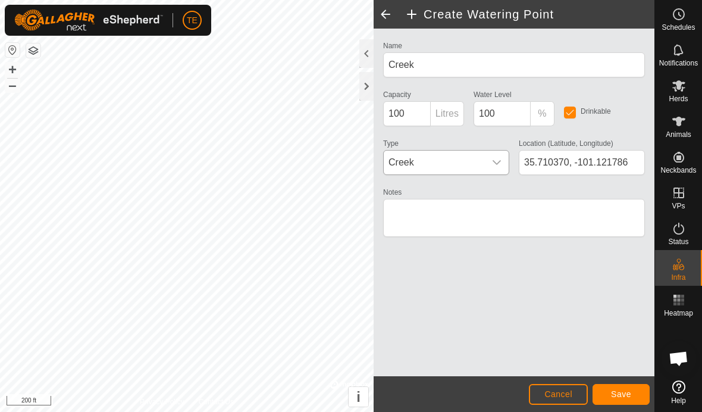
click at [626, 391] on span "Save" at bounding box center [621, 394] width 20 height 10
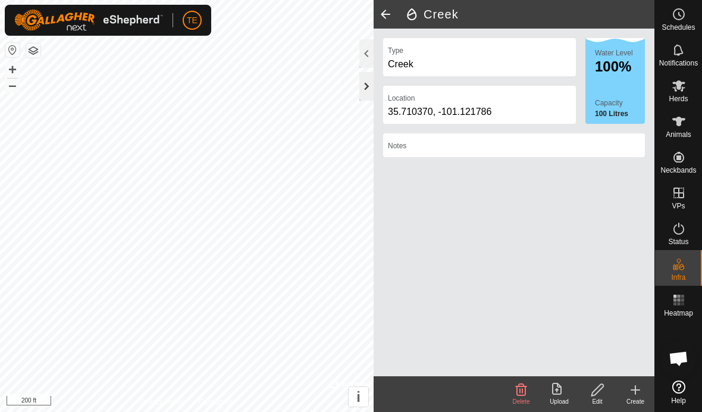
click at [364, 86] on div at bounding box center [367, 86] width 14 height 29
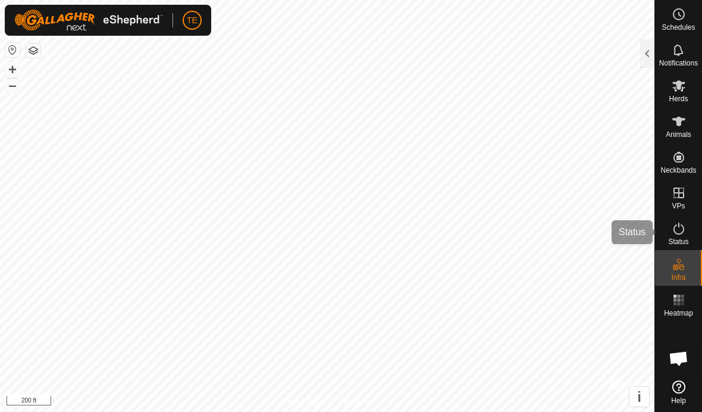
click at [680, 226] on icon at bounding box center [679, 228] width 14 height 14
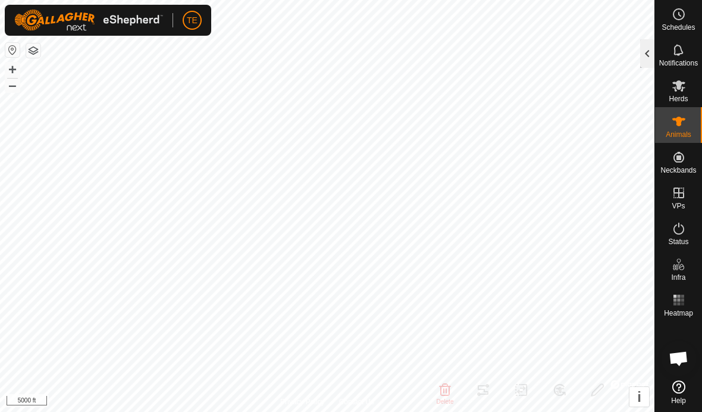
click at [640, 51] on div at bounding box center [647, 53] width 14 height 29
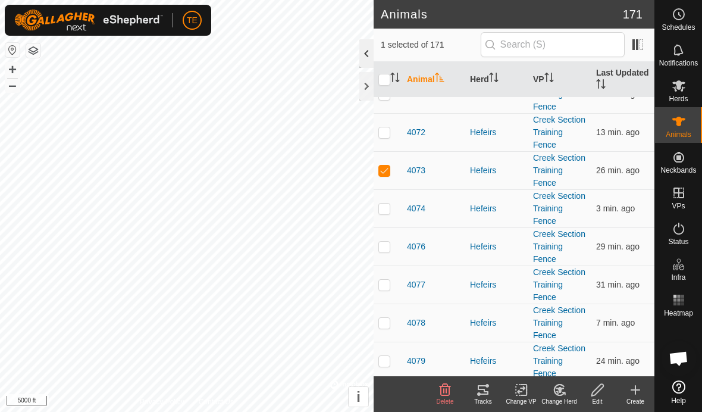
scroll to position [1952, 0]
click at [365, 84] on div at bounding box center [367, 86] width 14 height 29
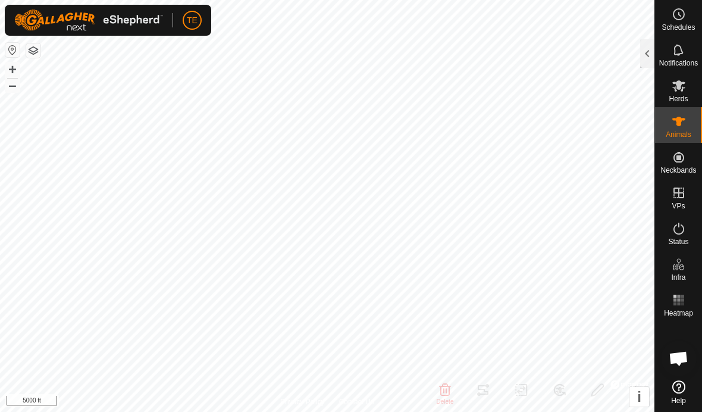
click at [505, 71] on html "TE Schedules Notifications Herds Animals Neckbands VPs Status Infra Heatmap Hel…" at bounding box center [351, 206] width 702 height 412
checkbox input "false"
checkbox input "true"
click at [648, 55] on div at bounding box center [647, 53] width 14 height 29
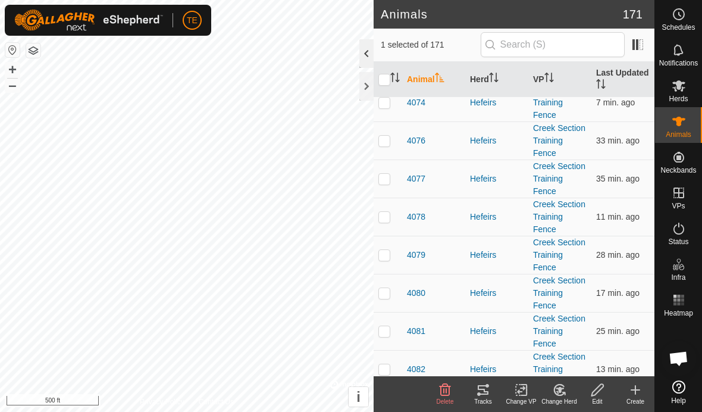
scroll to position [2072, 0]
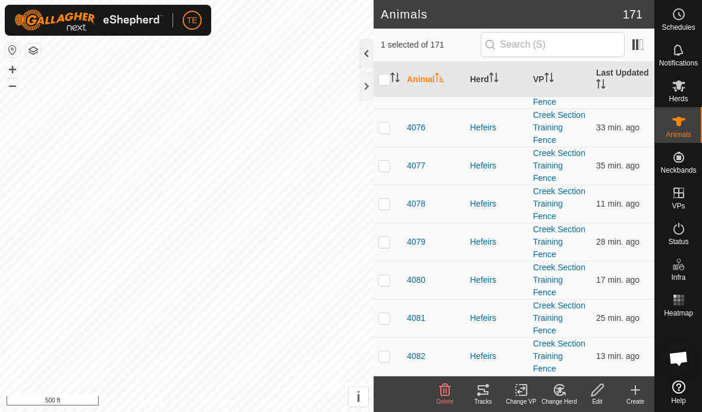
checkbox input "true"
checkbox input "false"
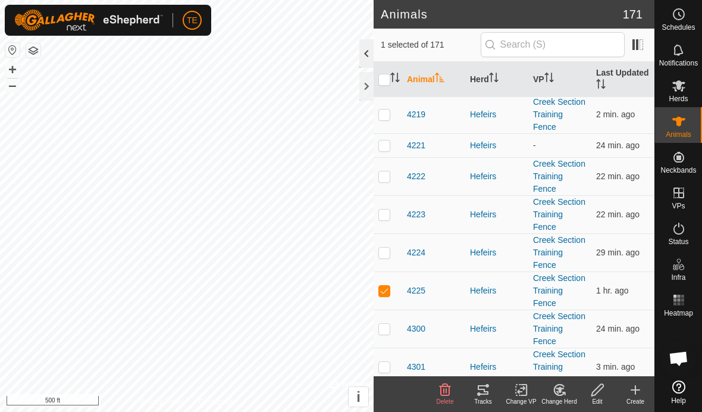
scroll to position [6093, 0]
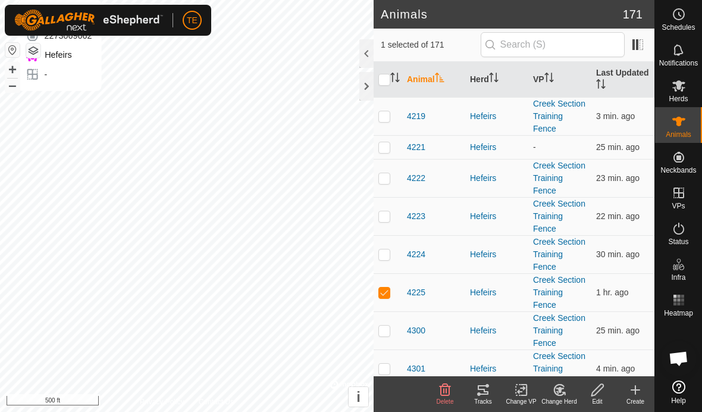
checkbox input "false"
checkbox input "true"
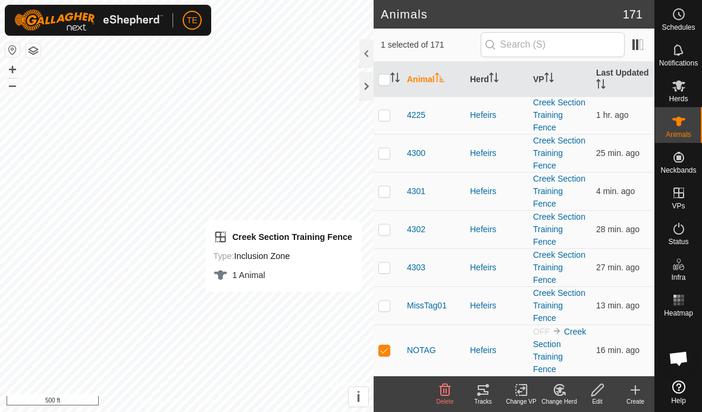
scroll to position [6270, 0]
click at [526, 389] on icon at bounding box center [521, 390] width 15 height 14
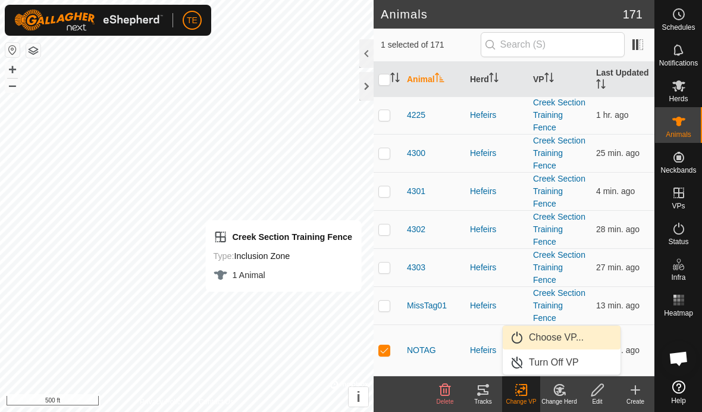
click at [564, 342] on link "Choose VP..." at bounding box center [562, 338] width 118 height 24
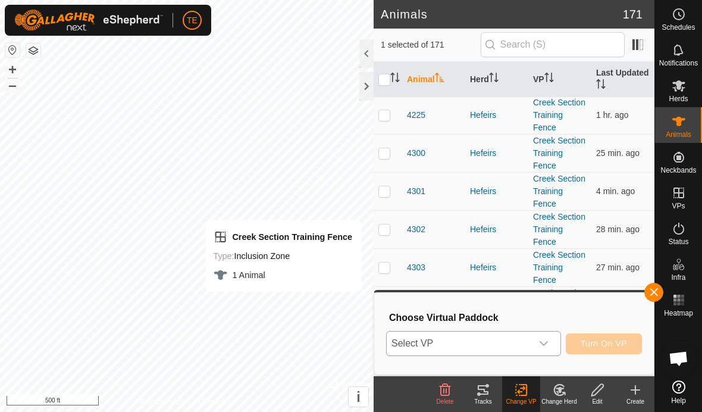
click at [548, 342] on icon "dropdown trigger" at bounding box center [544, 344] width 10 height 10
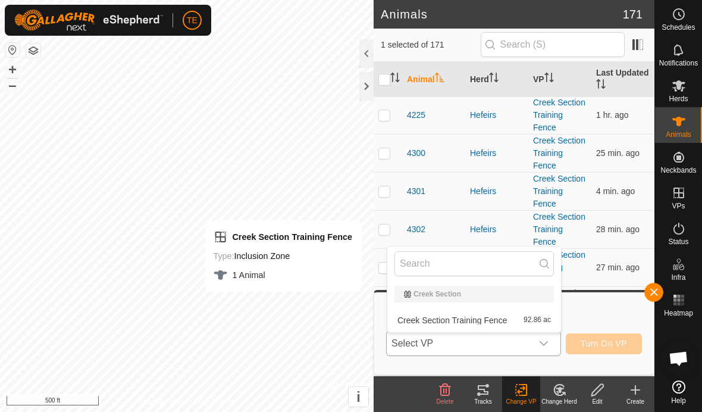
click at [499, 317] on li "Creek Section Training Fence 92.86 ac" at bounding box center [475, 320] width 174 height 24
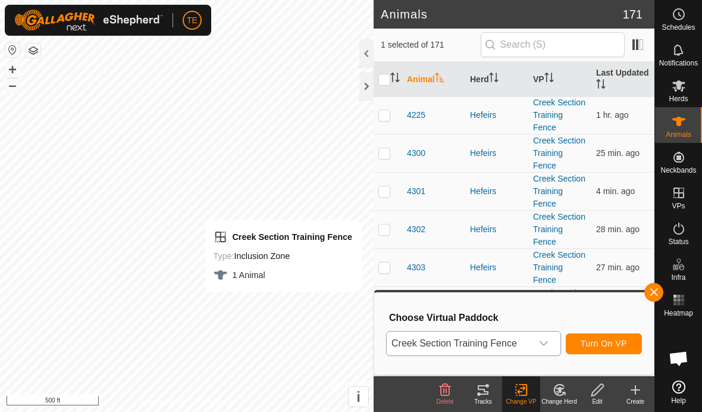
click at [607, 349] on button "Turn On VP" at bounding box center [604, 343] width 76 height 21
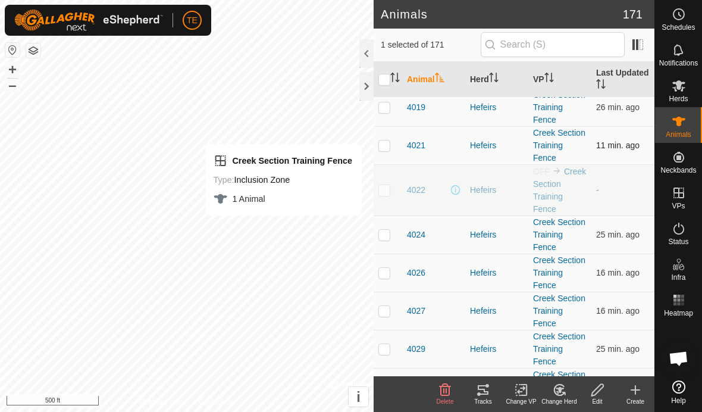
scroll to position [593, 0]
checkbox input "true"
checkbox input "false"
checkbox input "true"
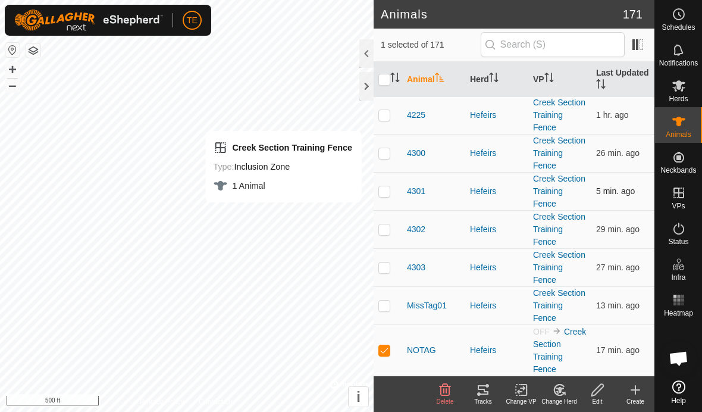
scroll to position [6270, 0]
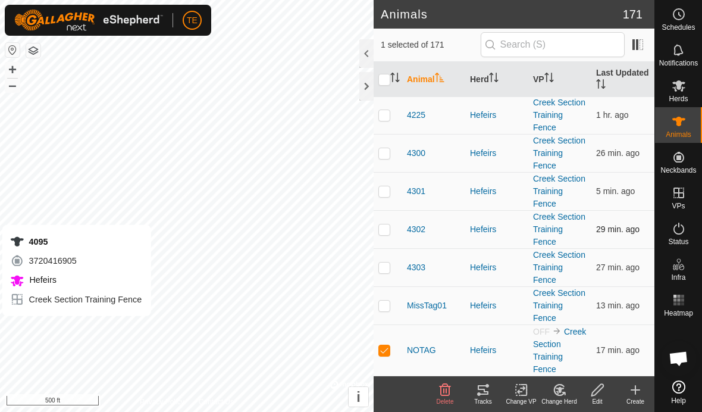
checkbox input "true"
checkbox input "false"
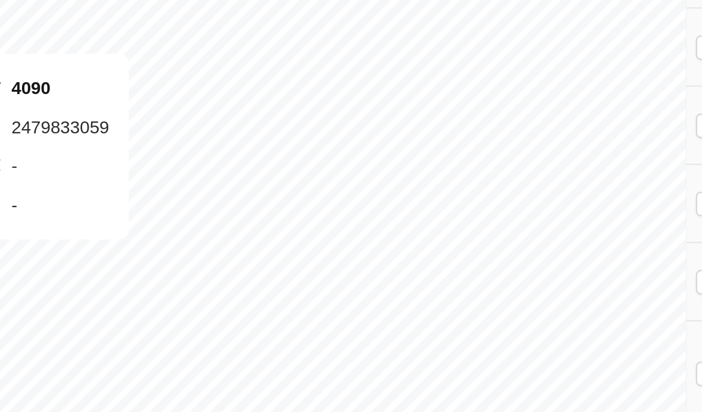
checkbox input "true"
checkbox input "false"
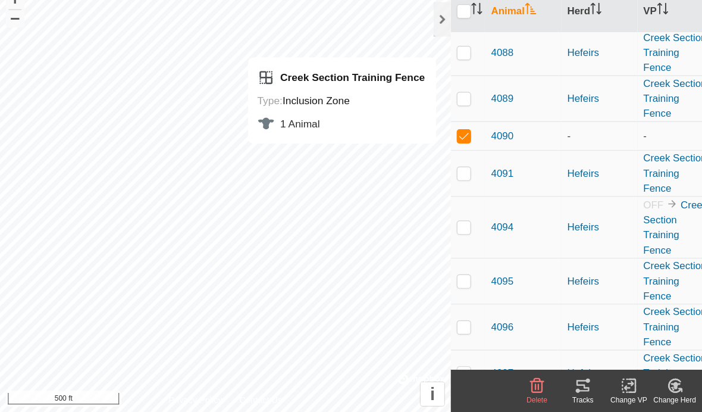
scroll to position [2461, 0]
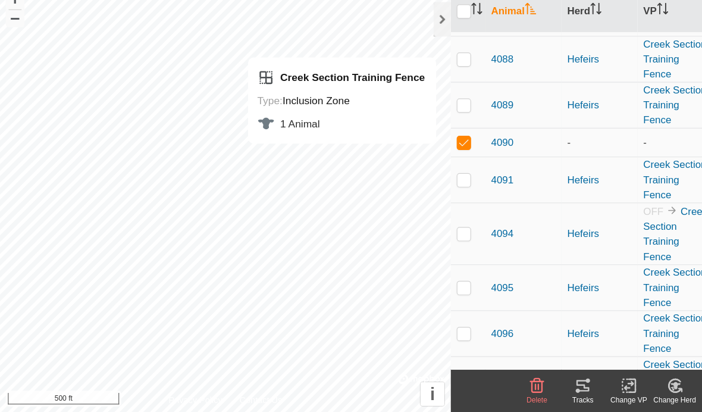
click at [555, 383] on icon at bounding box center [559, 390] width 15 height 14
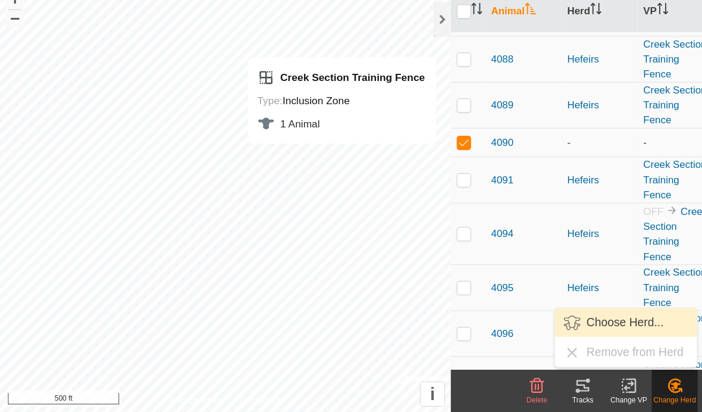
click at [525, 330] on span "Choose Herd..." at bounding box center [518, 337] width 64 height 14
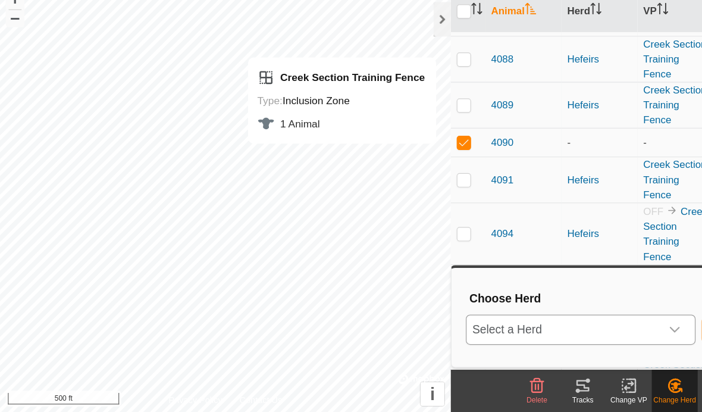
click at [514, 332] on span "Select a Herd" at bounding box center [467, 344] width 161 height 24
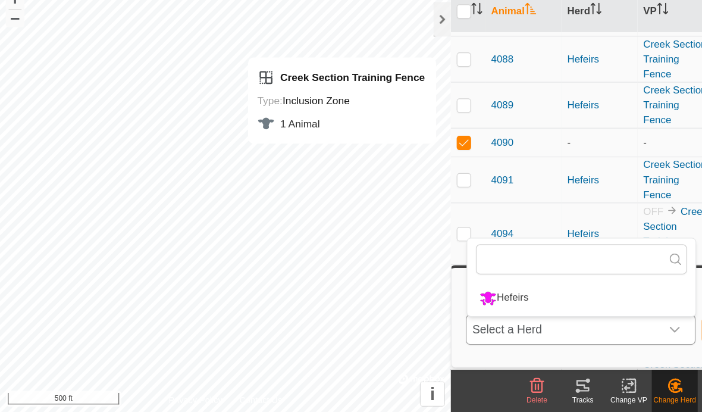
click at [479, 302] on li "Hefeirs" at bounding box center [482, 317] width 189 height 30
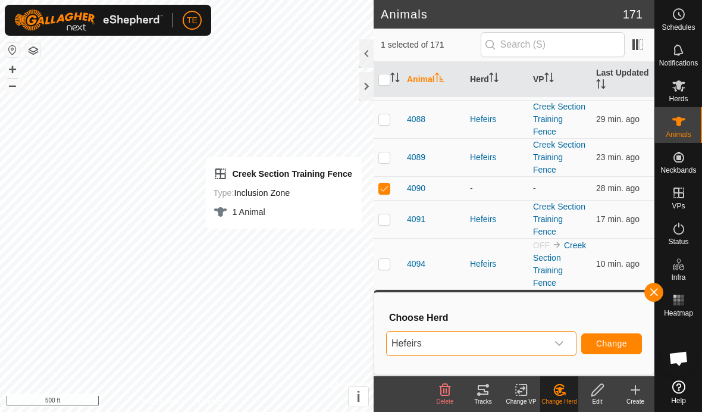
click at [614, 351] on button "Change" at bounding box center [612, 343] width 61 height 21
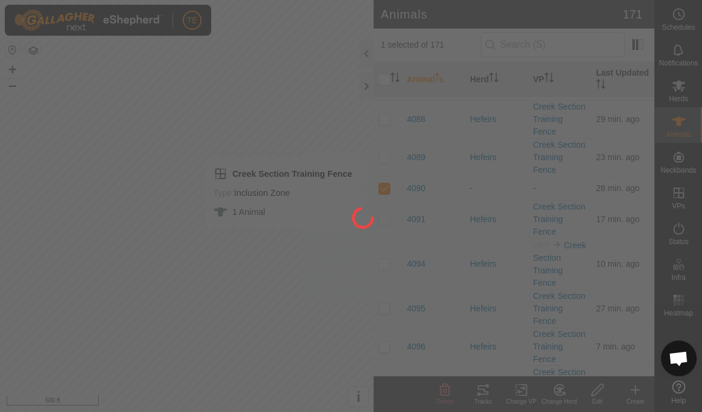
checkbox input "false"
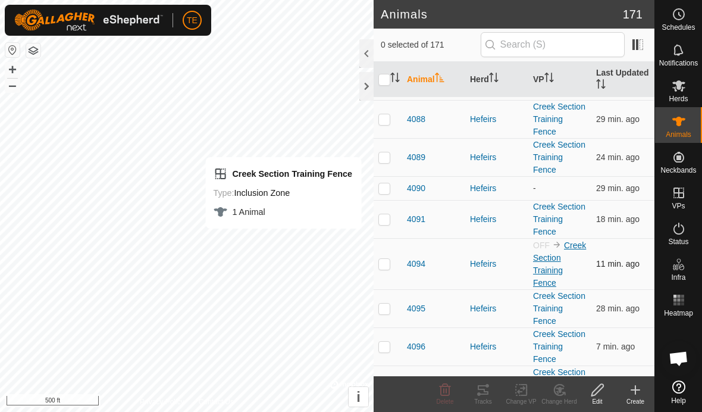
click at [547, 268] on link "Creek Section Training Fence" at bounding box center [559, 263] width 53 height 47
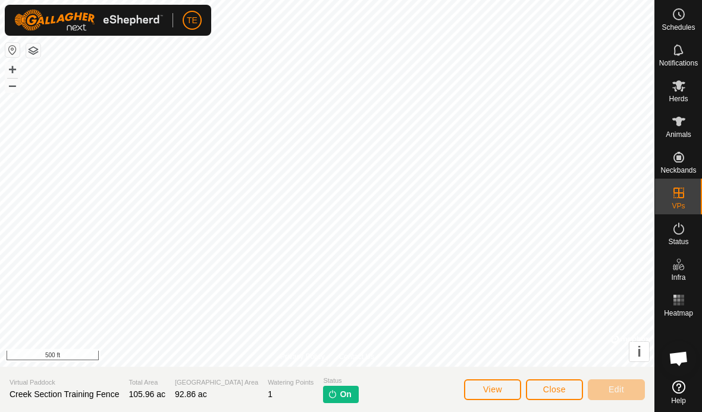
click at [557, 389] on span "Close" at bounding box center [554, 390] width 23 height 10
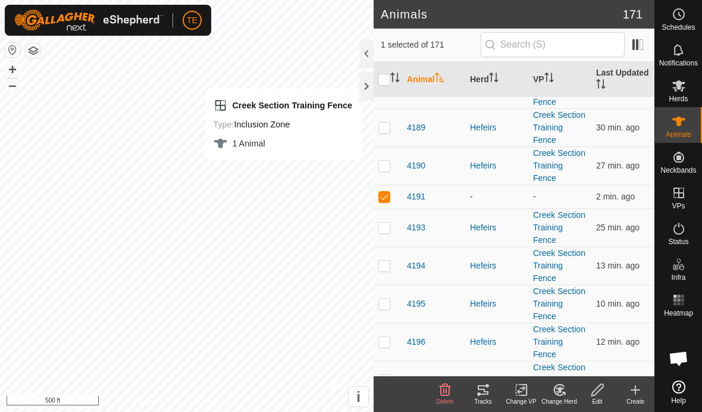
scroll to position [5352, 0]
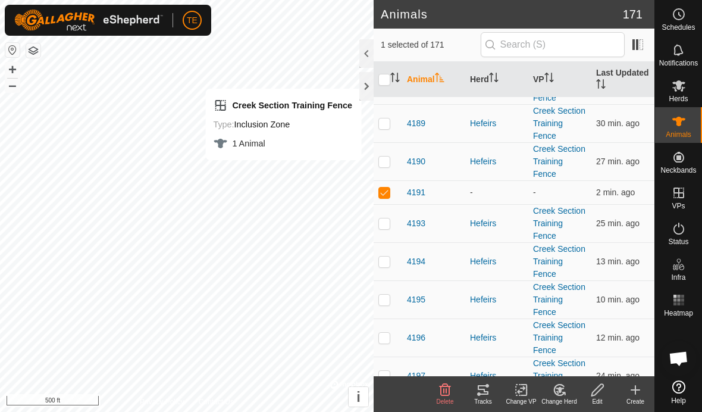
click at [560, 396] on icon at bounding box center [559, 390] width 15 height 14
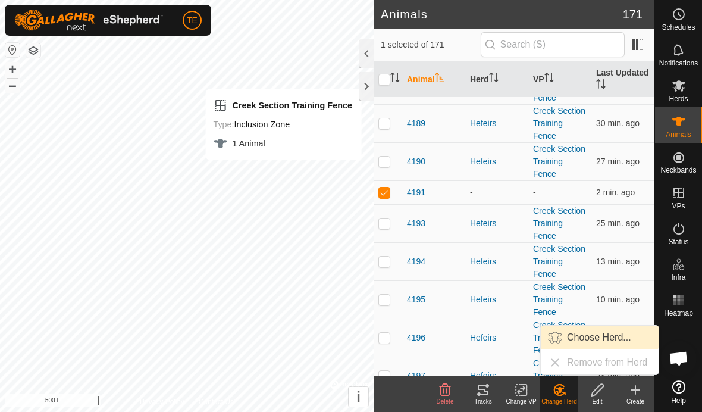
click at [575, 336] on link "Choose Herd..." at bounding box center [600, 338] width 118 height 24
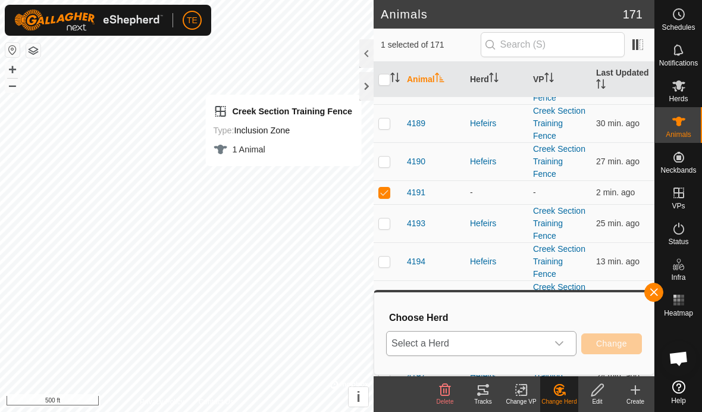
click at [559, 346] on icon "dropdown trigger" at bounding box center [560, 344] width 10 height 10
click at [473, 322] on li "Hefeirs" at bounding box center [482, 317] width 189 height 30
click at [605, 346] on span "Change" at bounding box center [611, 344] width 31 height 10
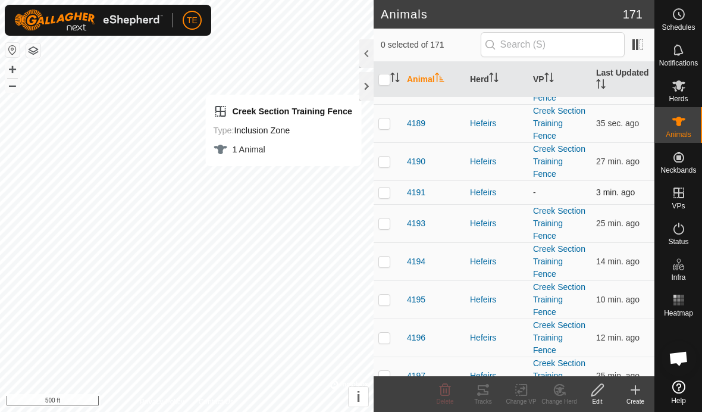
click at [386, 190] on p-checkbox at bounding box center [385, 193] width 12 height 10
checkbox input "true"
click at [518, 390] on icon at bounding box center [521, 390] width 15 height 14
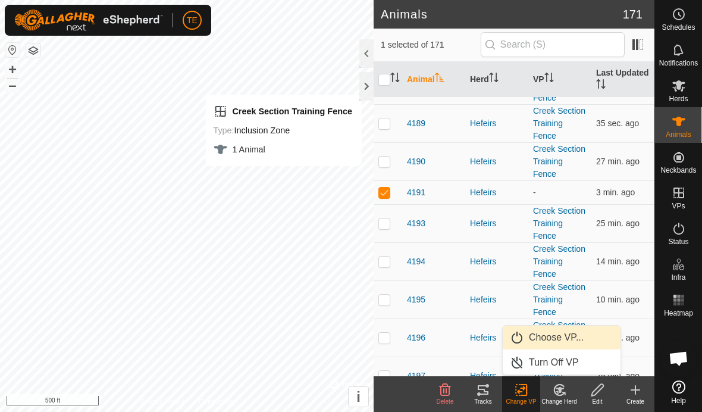
click at [554, 337] on link "Choose VP..." at bounding box center [562, 338] width 118 height 24
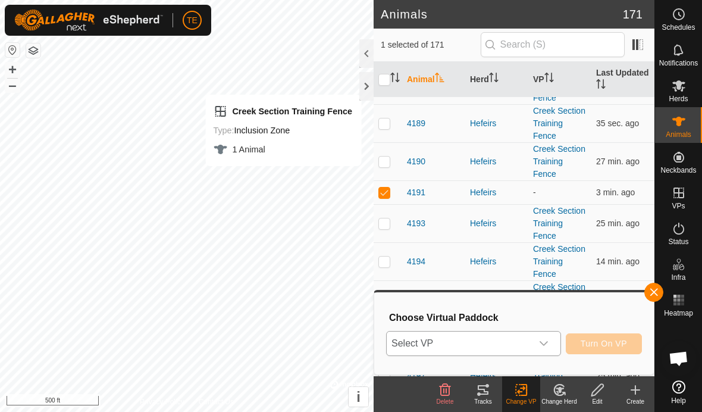
click at [545, 346] on icon "dropdown trigger" at bounding box center [544, 344] width 10 height 10
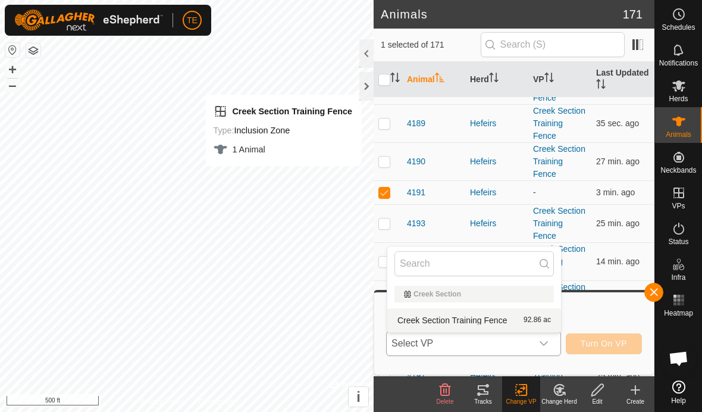
click at [513, 324] on li "Creek Section Training Fence 92.86 ac" at bounding box center [475, 320] width 174 height 24
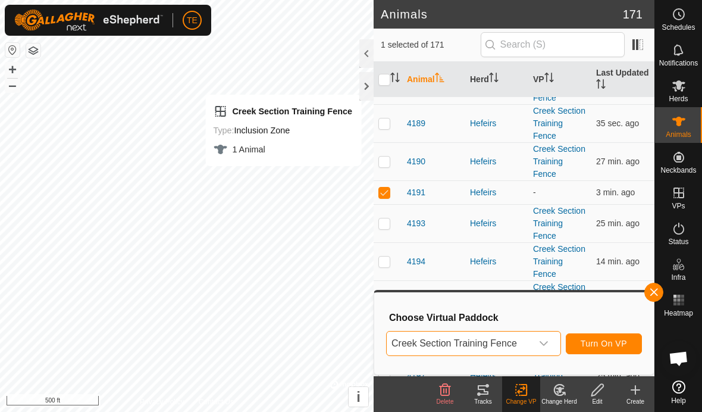
click at [591, 340] on span "Turn On VP" at bounding box center [604, 344] width 46 height 10
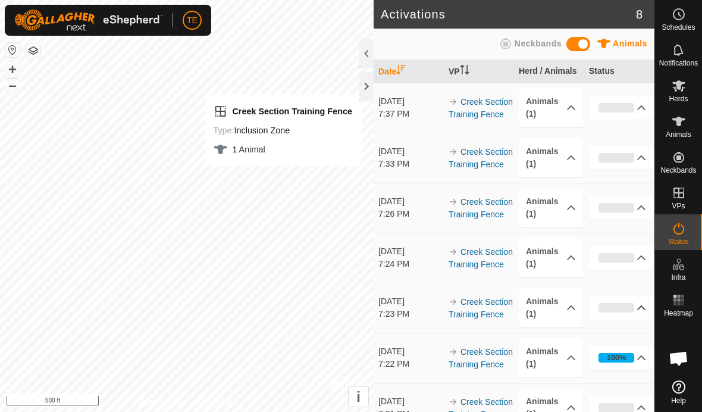
click at [643, 304] on p-accordion-header "0%" at bounding box center [621, 308] width 64 height 24
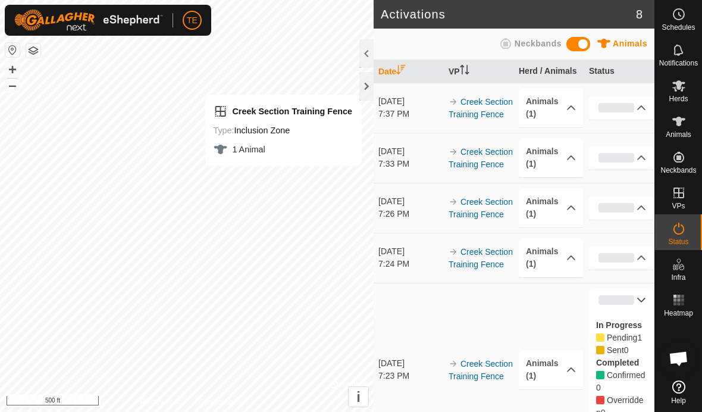
click at [639, 300] on p-accordion-header "0%" at bounding box center [621, 300] width 64 height 24
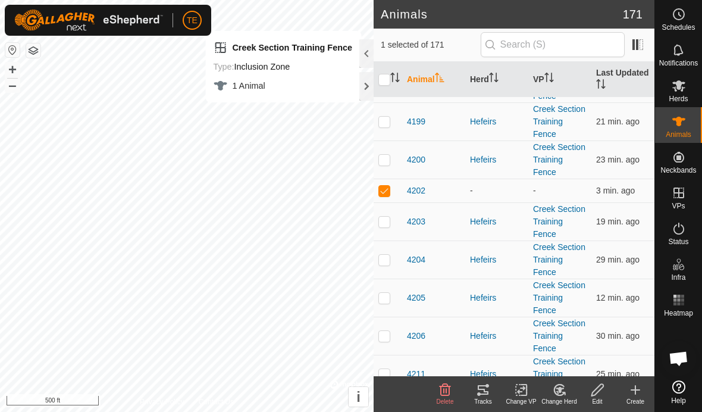
scroll to position [5715, 0]
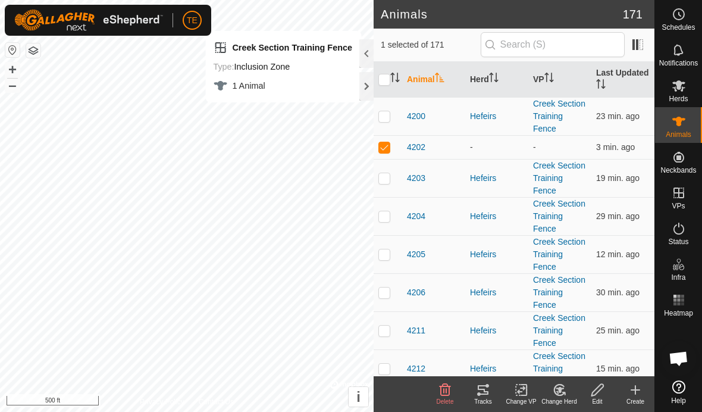
click at [562, 396] on icon at bounding box center [559, 390] width 15 height 14
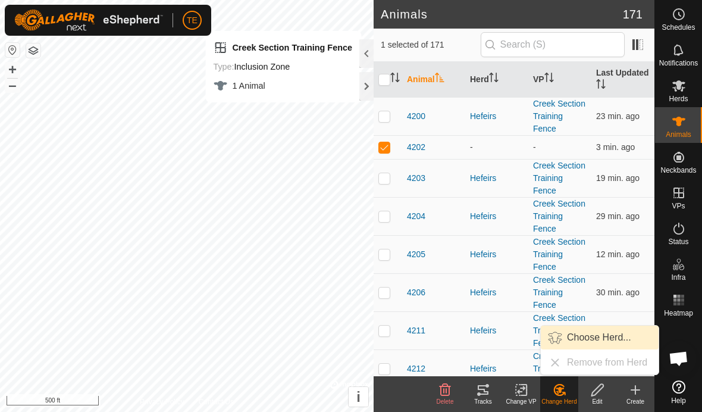
click at [572, 340] on link "Choose Herd..." at bounding box center [600, 338] width 118 height 24
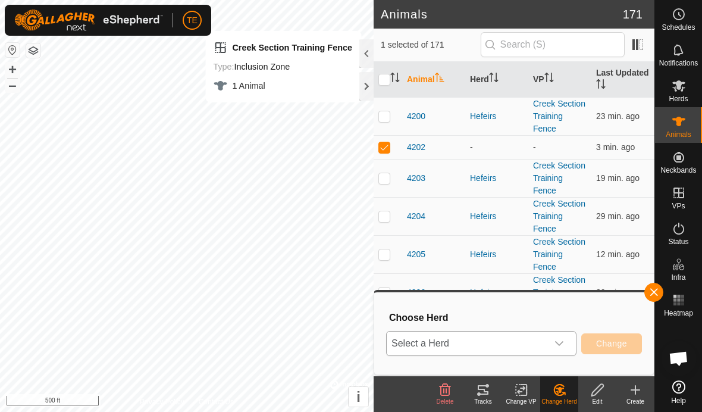
click at [562, 343] on icon "dropdown trigger" at bounding box center [559, 343] width 8 height 5
click at [463, 314] on li "Hefeirs" at bounding box center [482, 317] width 189 height 30
click at [620, 345] on span "Change" at bounding box center [611, 344] width 31 height 10
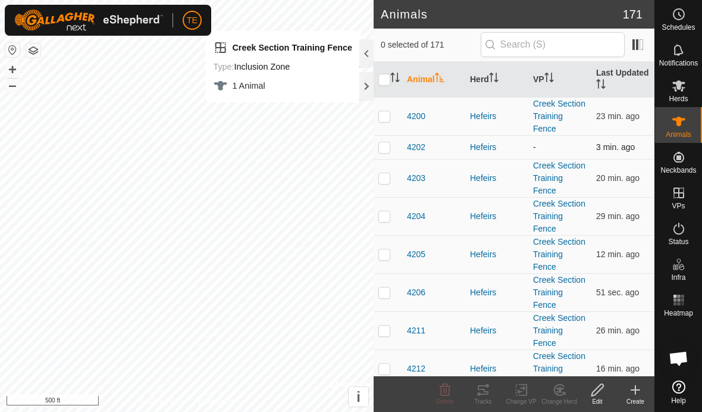
click at [381, 146] on p-checkbox at bounding box center [385, 147] width 12 height 10
checkbox input "true"
click at [521, 388] on icon at bounding box center [521, 390] width 8 height 8
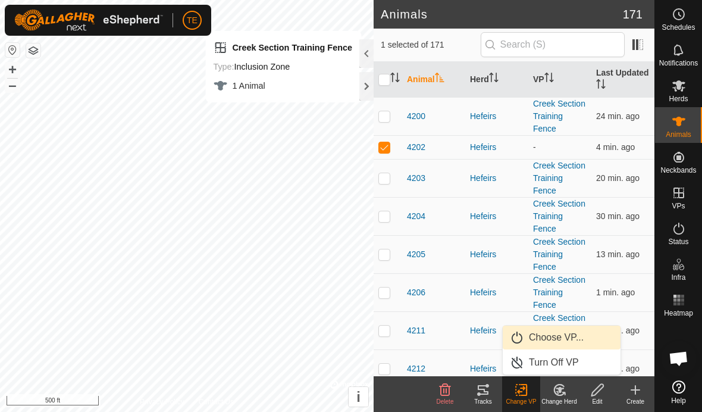
click at [549, 345] on link "Choose VP..." at bounding box center [562, 338] width 118 height 24
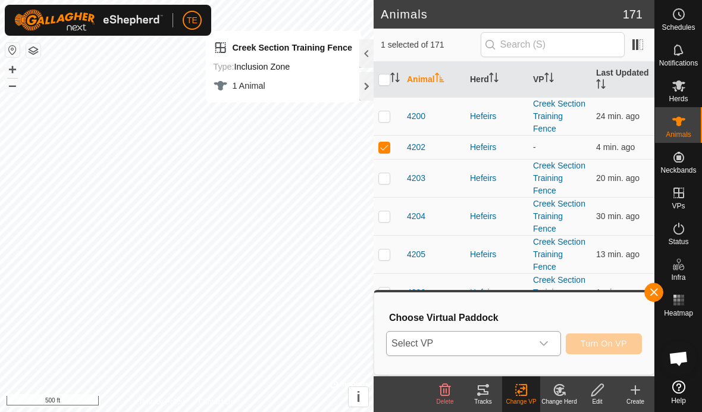
click at [545, 344] on icon "dropdown trigger" at bounding box center [544, 343] width 8 height 5
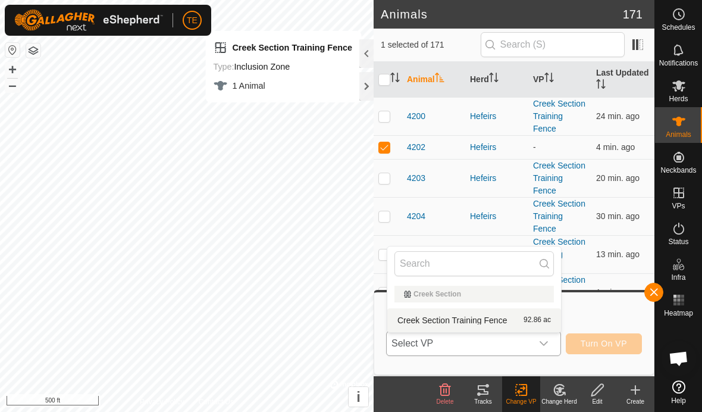
click at [510, 324] on li "Creek Section Training Fence 92.86 ac" at bounding box center [475, 320] width 174 height 24
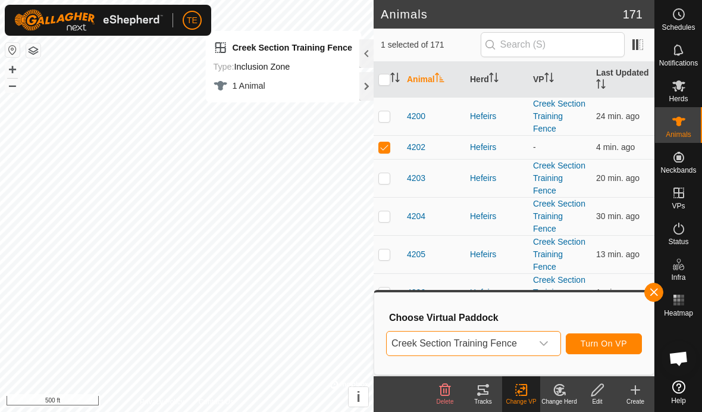
click at [608, 345] on span "Turn On VP" at bounding box center [604, 344] width 46 height 10
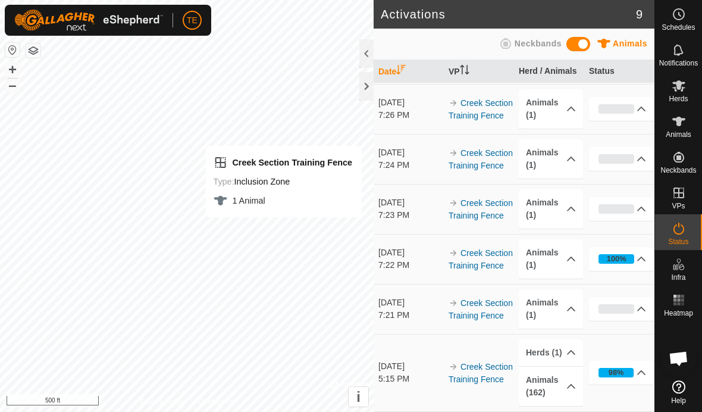
scroll to position [148, 0]
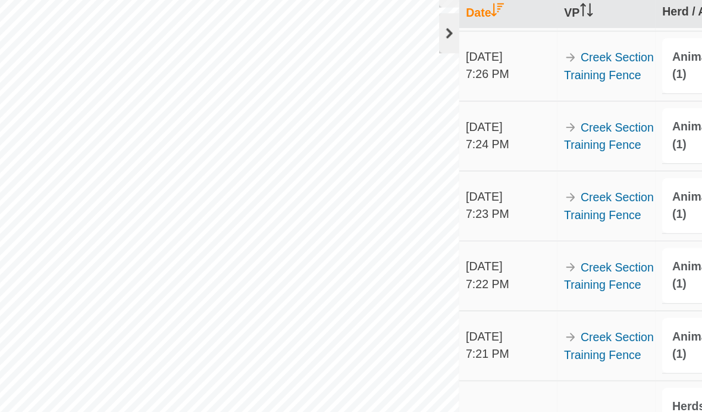
click at [360, 72] on div at bounding box center [367, 86] width 14 height 29
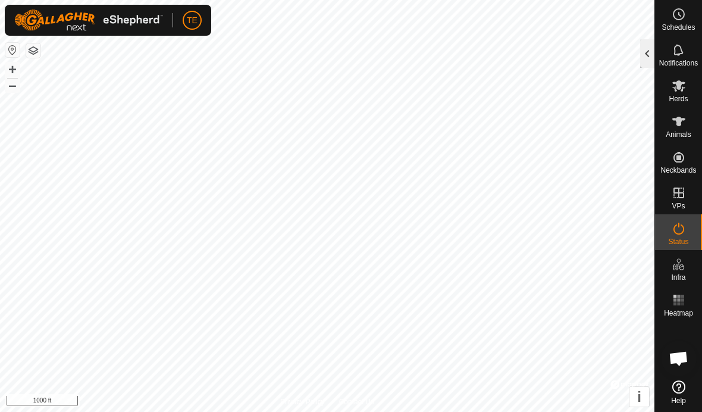
click at [648, 50] on div at bounding box center [647, 53] width 14 height 29
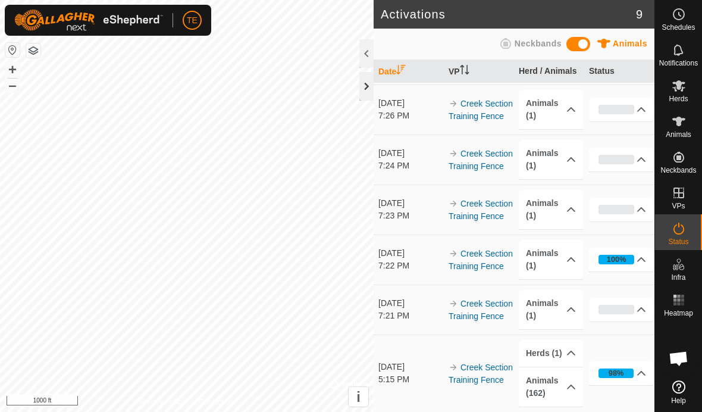
click at [364, 86] on div at bounding box center [367, 86] width 14 height 29
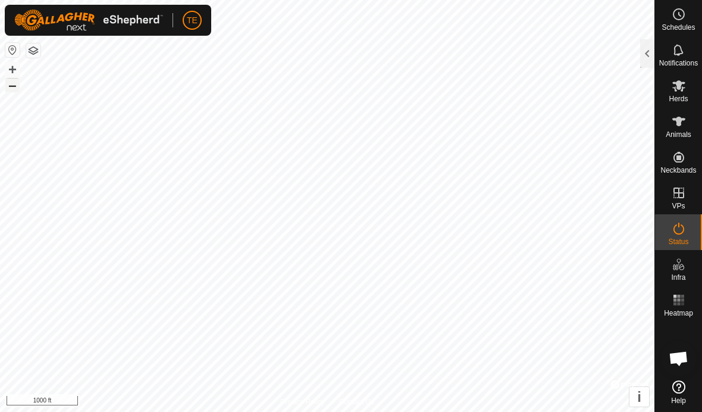
click at [12, 84] on button "–" at bounding box center [12, 85] width 14 height 14
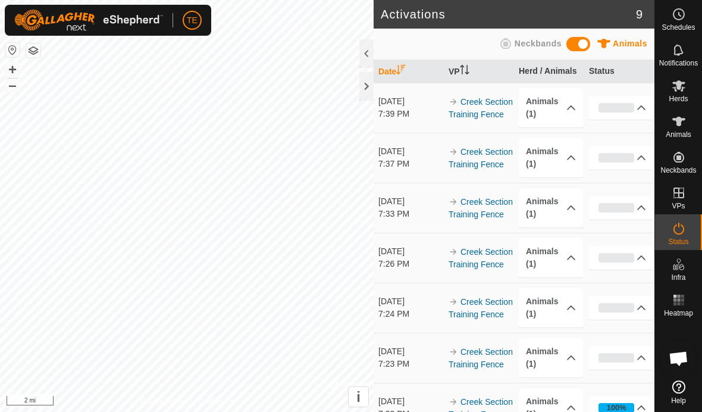
scroll to position [607, 0]
click at [364, 86] on div at bounding box center [367, 86] width 14 height 29
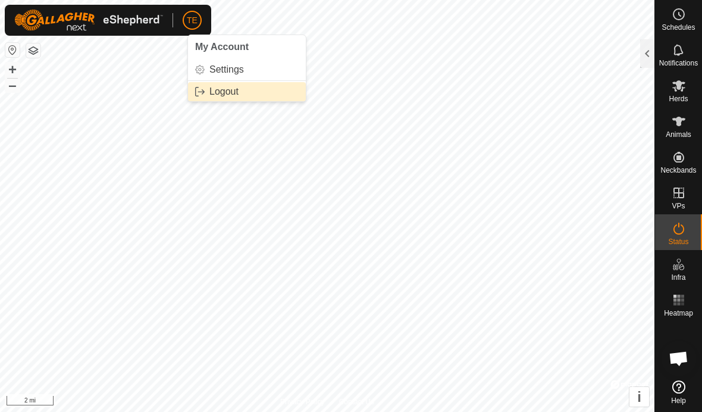
click at [215, 89] on link "Logout" at bounding box center [247, 91] width 118 height 19
